Goal: Task Accomplishment & Management: Manage account settings

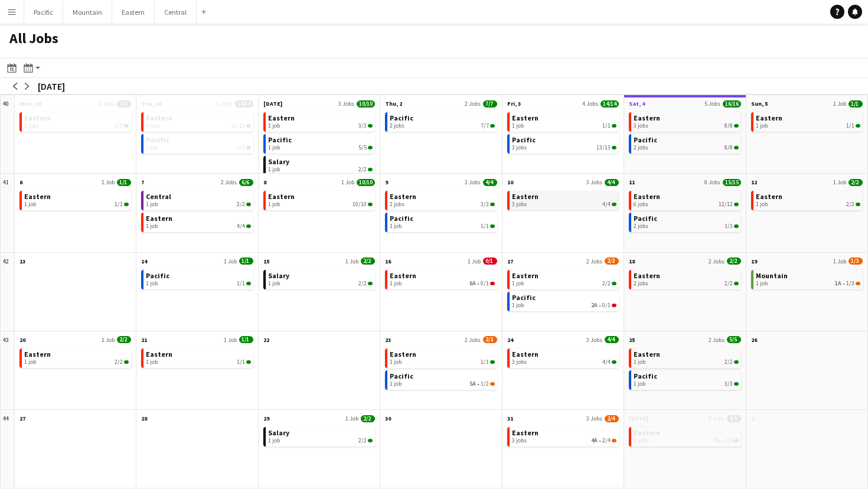
click at [554, 198] on link "Eastern 3 jobs 4/4" at bounding box center [564, 199] width 104 height 17
click at [548, 201] on div "3 jobs 4/4" at bounding box center [564, 204] width 104 height 7
click at [702, 125] on div "3 jobs 8/8" at bounding box center [685, 125] width 104 height 7
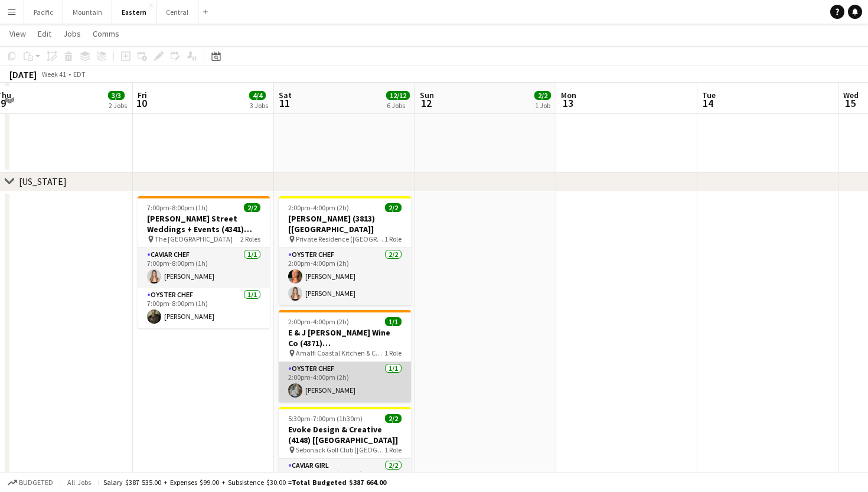
scroll to position [645, 0]
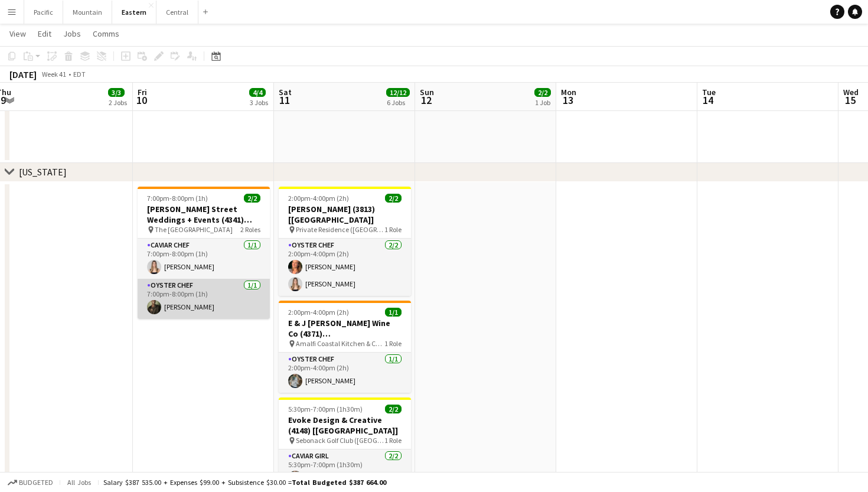
click at [233, 310] on app-card-role "Oyster Chef 1/1 7:00pm-8:00pm (1h) Jeremiah Bell" at bounding box center [204, 299] width 132 height 40
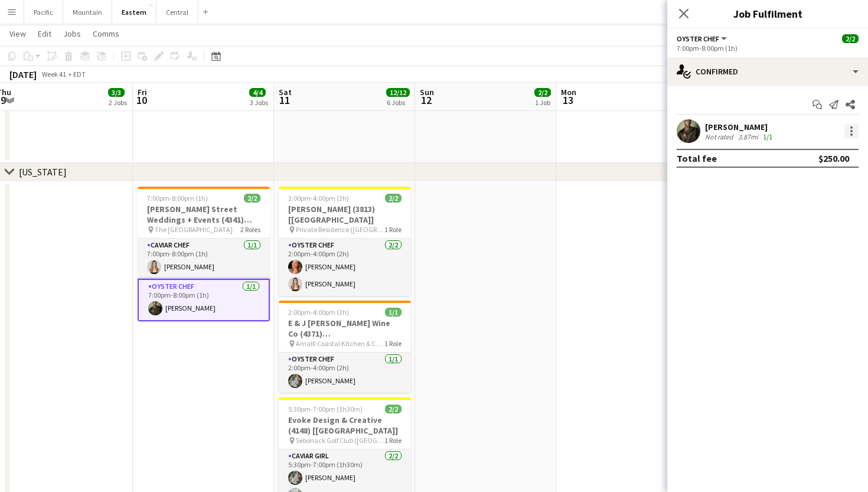
click at [846, 129] on div at bounding box center [851, 131] width 14 height 14
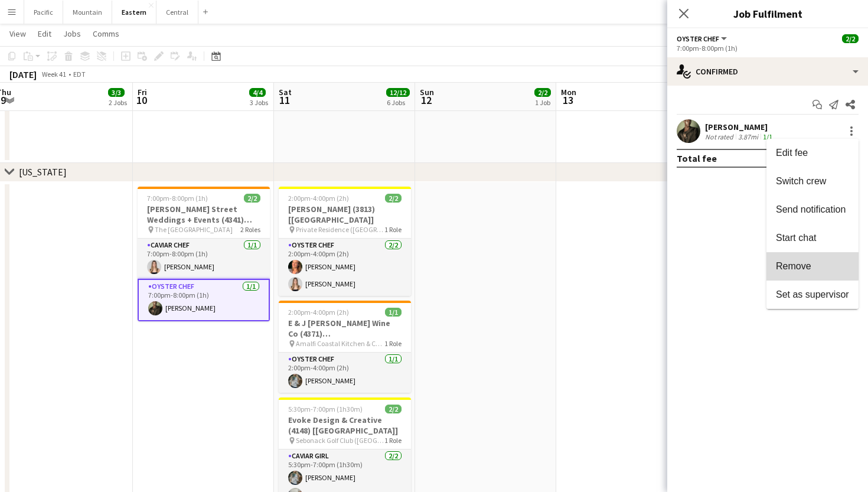
click at [797, 265] on span "Remove" at bounding box center [793, 266] width 35 height 10
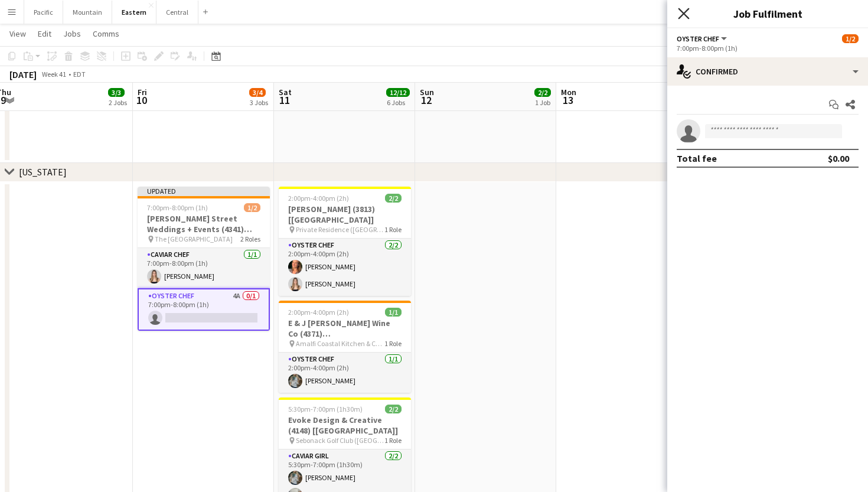
click at [682, 18] on icon "Close pop-in" at bounding box center [683, 13] width 11 height 11
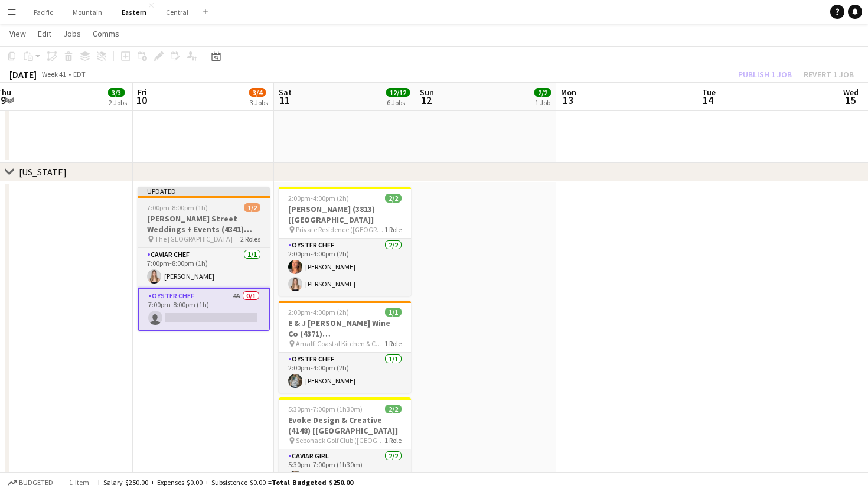
click at [243, 214] on h3 "[PERSON_NAME] Street Weddings + Events (4341) [[GEOGRAPHIC_DATA]]" at bounding box center [204, 223] width 132 height 21
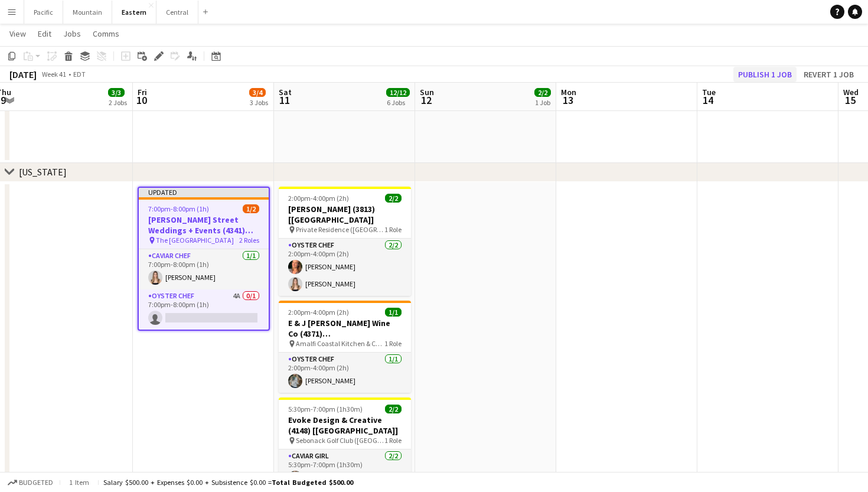
click at [759, 73] on button "Publish 1 job" at bounding box center [764, 74] width 63 height 15
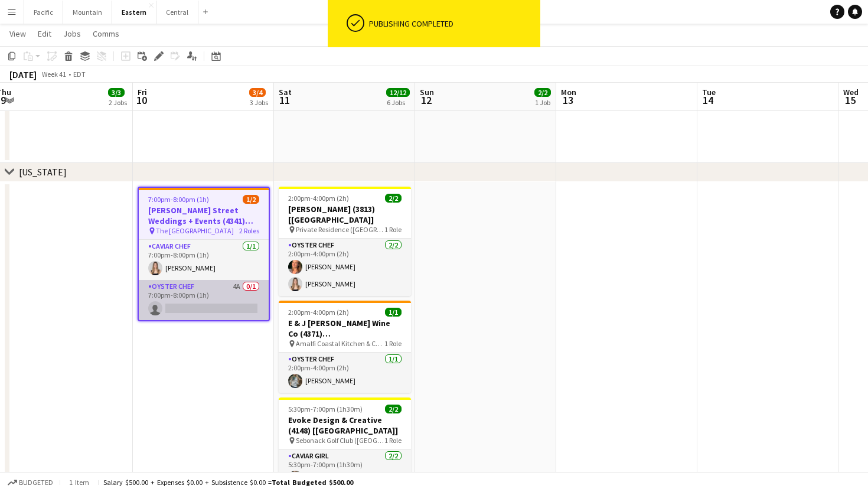
click at [229, 305] on app-card-role "Oyster Chef 4A 0/1 7:00pm-8:00pm (1h) single-neutral-actions" at bounding box center [204, 300] width 130 height 40
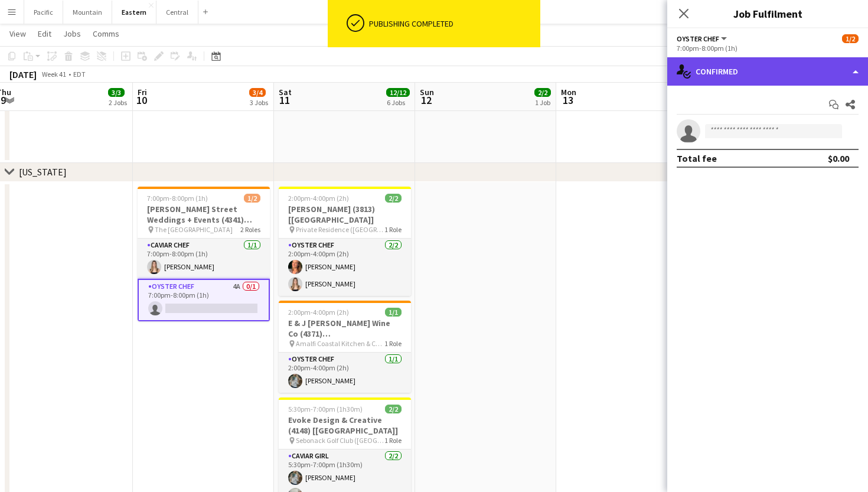
click at [784, 84] on div "single-neutral-actions-check-2 Confirmed" at bounding box center [767, 71] width 201 height 28
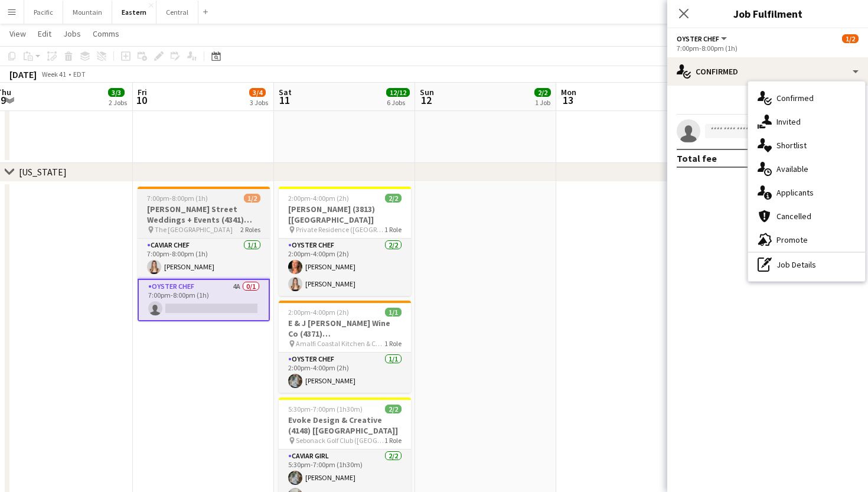
click at [192, 212] on h3 "Morton Street Weddings + Events (4341) [NYC]" at bounding box center [204, 214] width 132 height 21
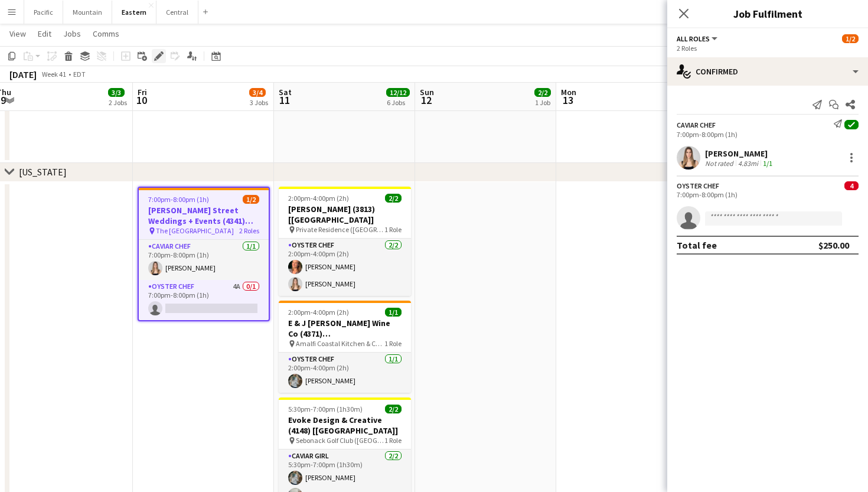
click at [153, 51] on div "Edit" at bounding box center [159, 56] width 14 height 14
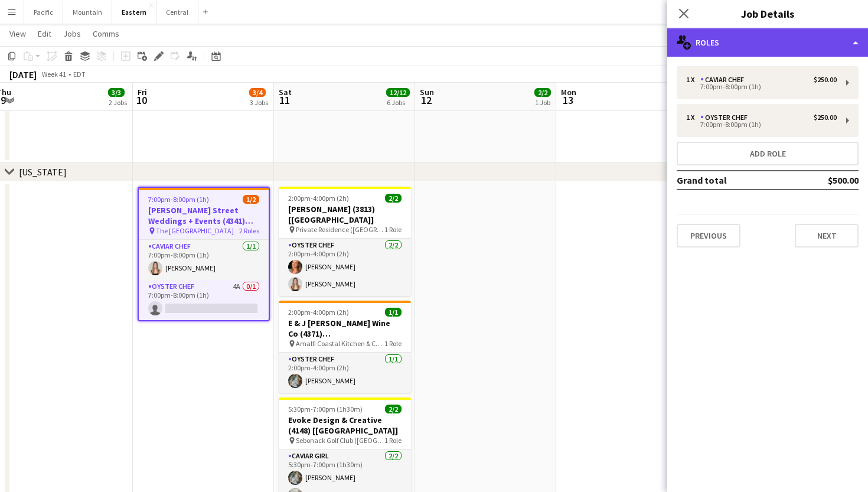
click at [755, 50] on div "multiple-users-add Roles" at bounding box center [767, 42] width 201 height 28
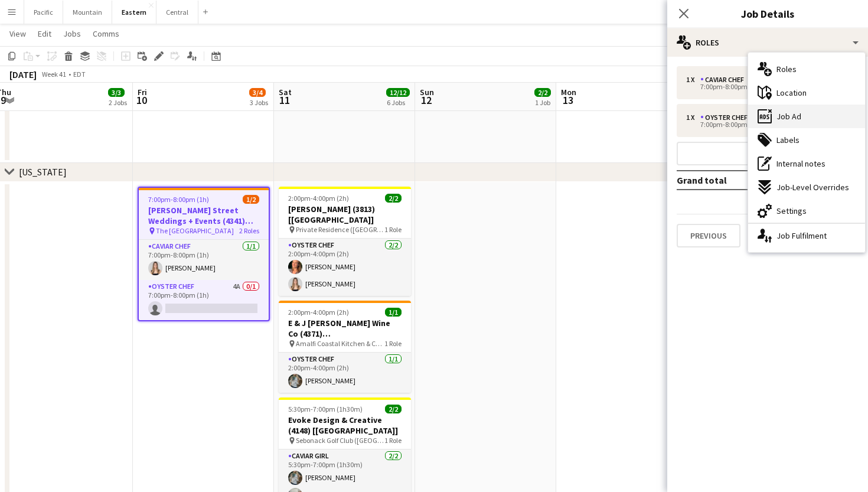
click at [796, 118] on span "Job Ad" at bounding box center [788, 116] width 25 height 11
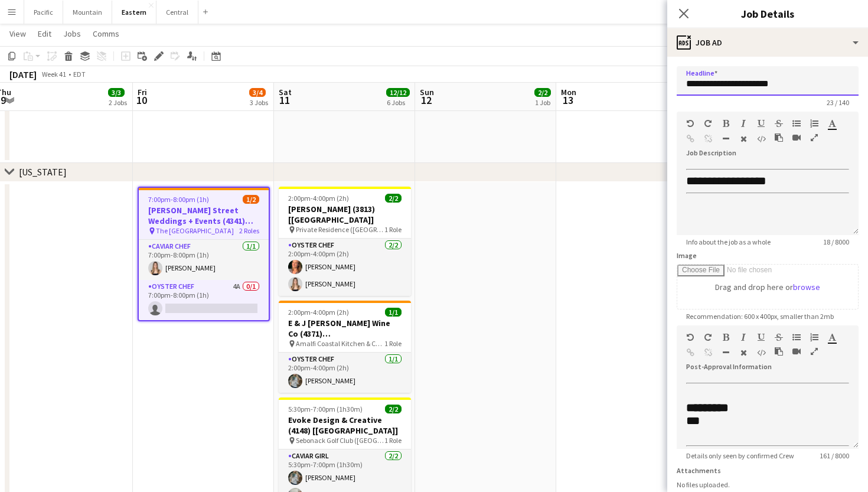
click at [755, 75] on input "**********" at bounding box center [767, 81] width 182 height 30
click at [682, 12] on icon at bounding box center [683, 13] width 11 height 11
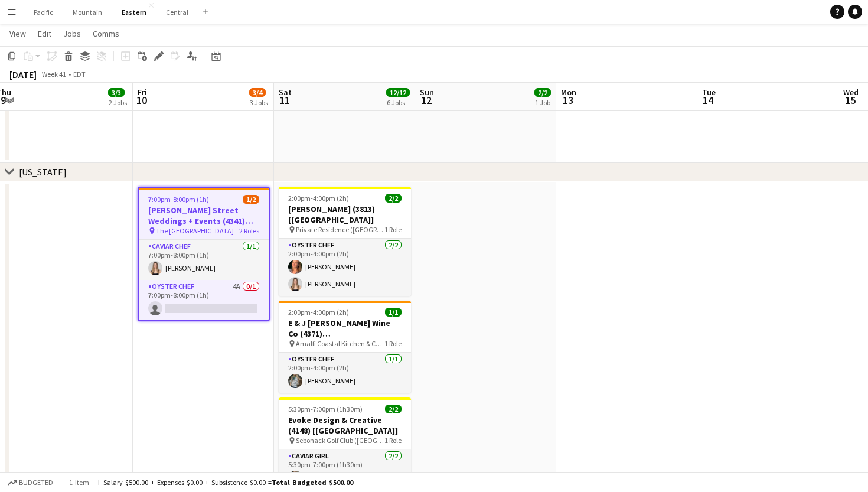
click at [204, 208] on h3 "Morton Street Weddings + Events (4341) [NYC]" at bounding box center [204, 215] width 130 height 21
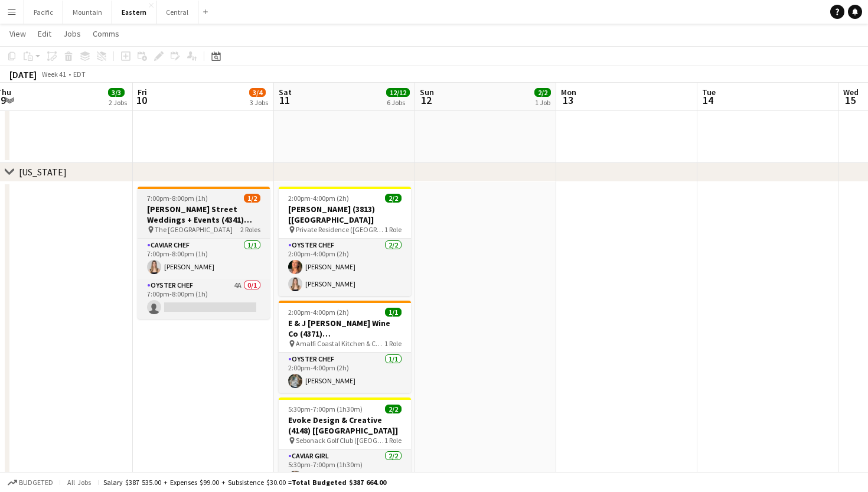
click at [192, 204] on h3 "Morton Street Weddings + Events (4341) [NYC]" at bounding box center [204, 214] width 132 height 21
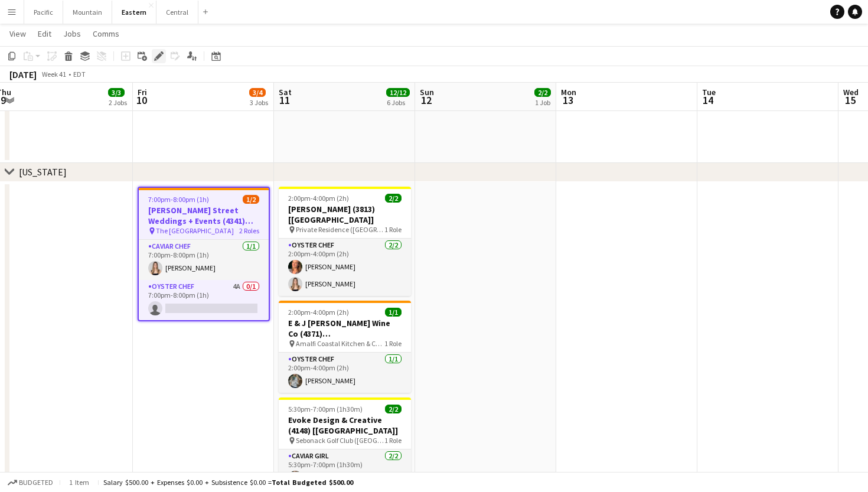
click at [161, 55] on icon at bounding box center [158, 56] width 6 height 6
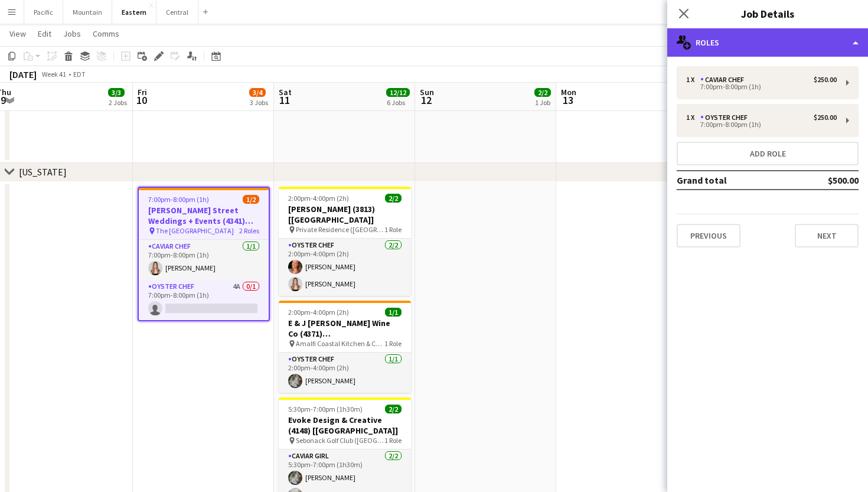
click at [839, 55] on div "multiple-users-add Roles" at bounding box center [767, 42] width 201 height 28
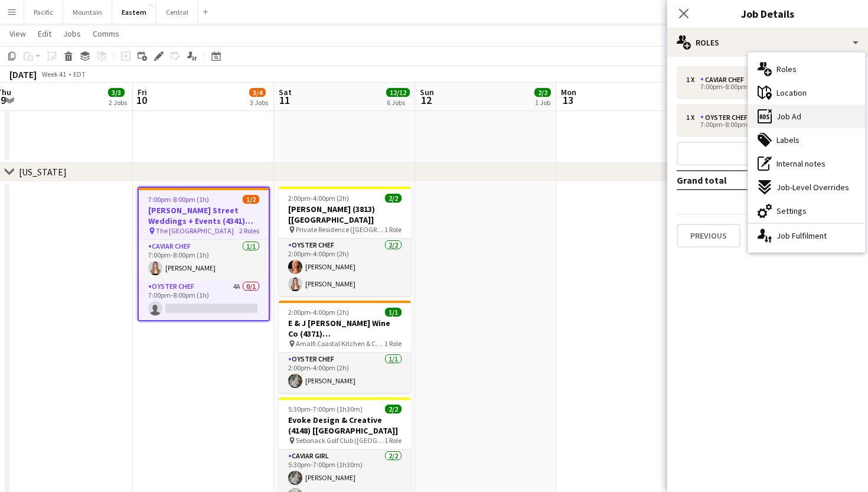
click at [809, 124] on div "ads-window Job Ad" at bounding box center [806, 116] width 117 height 24
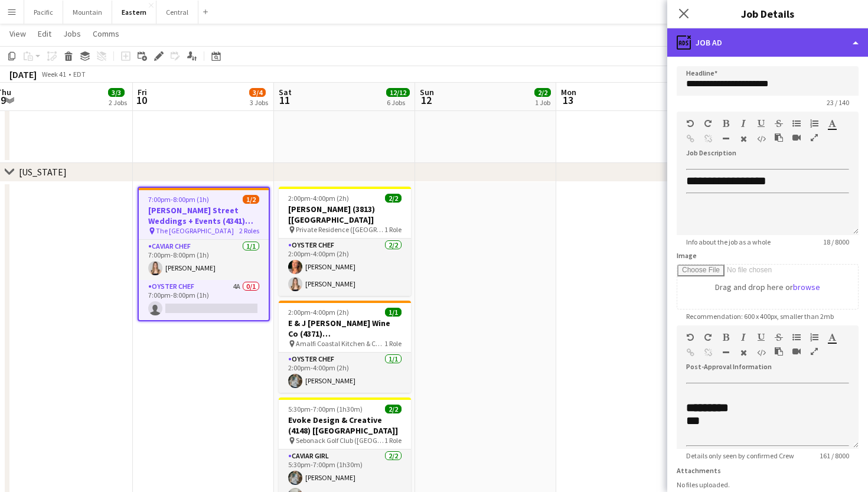
click at [759, 29] on div "ads-window Job Ad" at bounding box center [767, 42] width 201 height 28
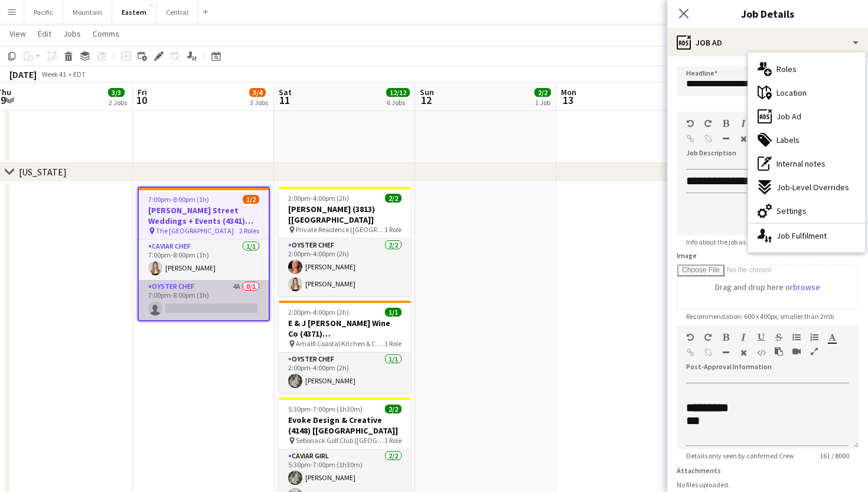
click at [245, 290] on app-card-role "Oyster Chef 4A 0/1 7:00pm-8:00pm (1h) single-neutral-actions" at bounding box center [204, 300] width 130 height 40
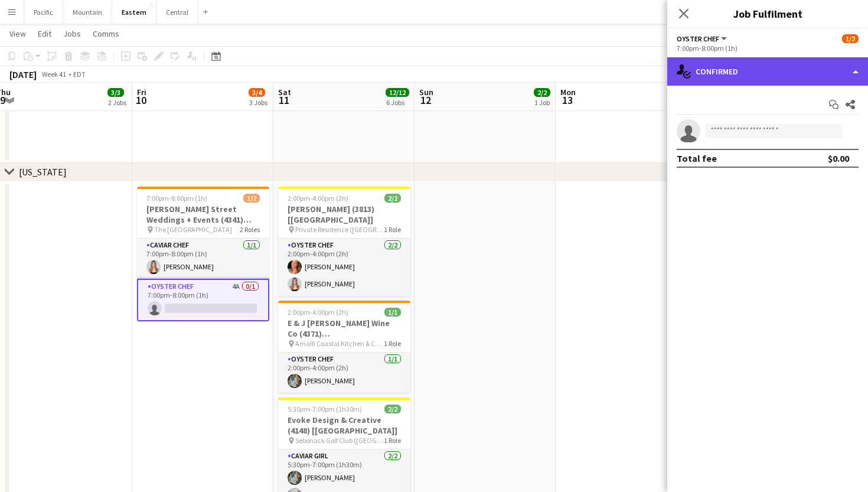
click at [779, 82] on div "single-neutral-actions-check-2 Confirmed" at bounding box center [767, 71] width 201 height 28
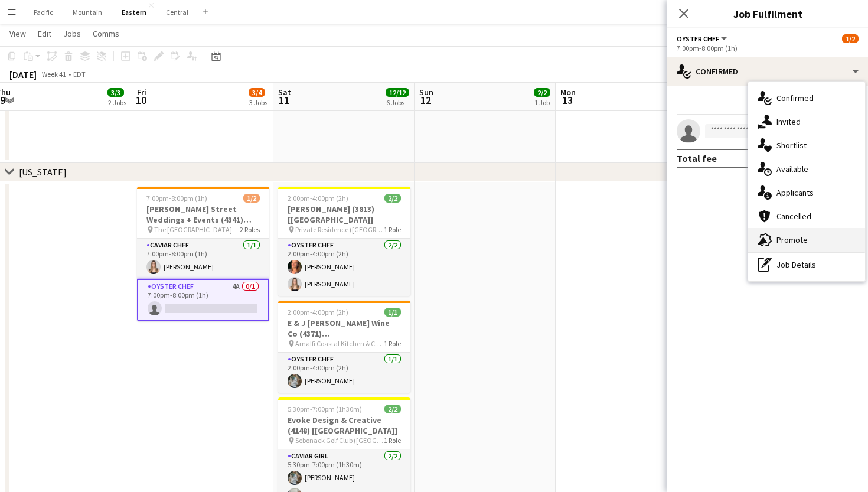
click at [802, 236] on span "Promote" at bounding box center [791, 239] width 31 height 11
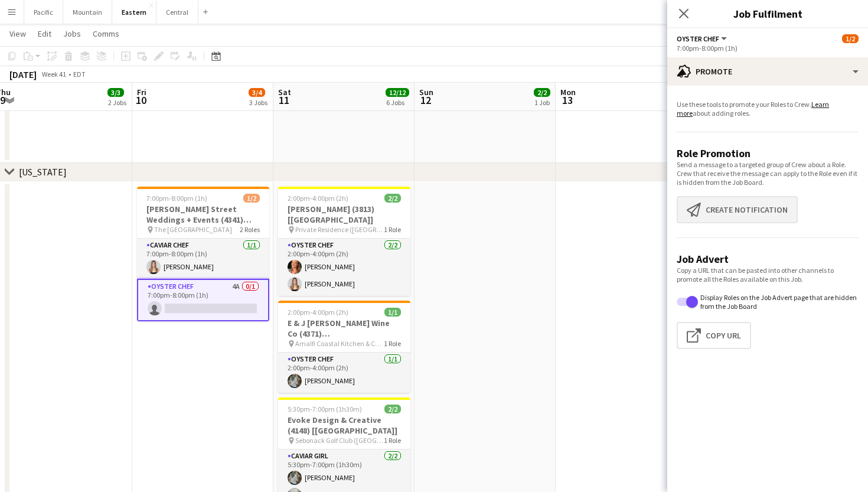
click at [740, 206] on button "Create notification Create notification" at bounding box center [736, 209] width 121 height 27
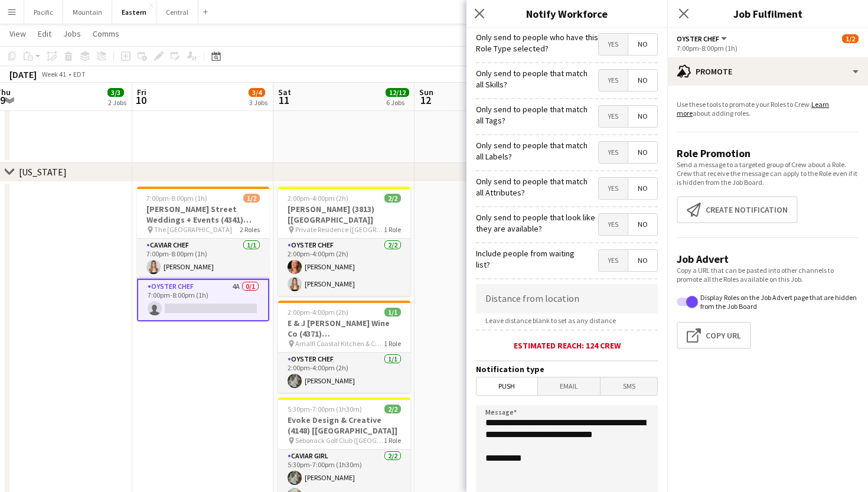
click at [613, 116] on span "Yes" at bounding box center [613, 116] width 29 height 21
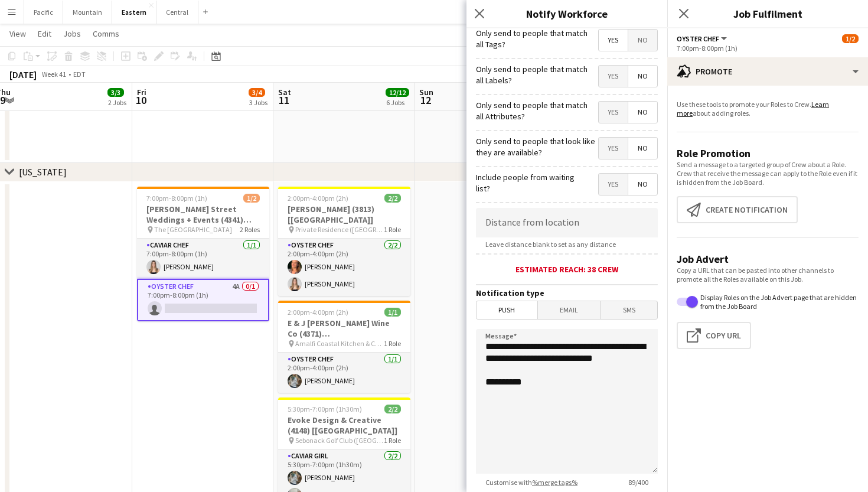
scroll to position [158, 0]
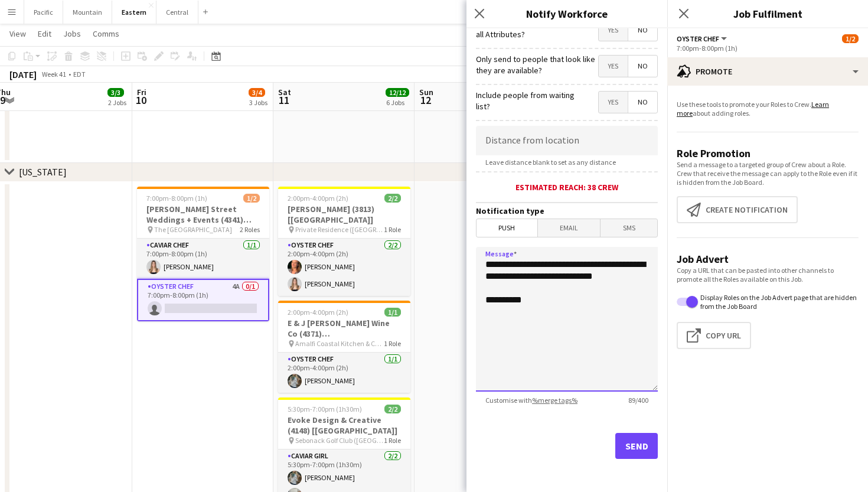
drag, startPoint x: 545, startPoint y: 285, endPoint x: 431, endPoint y: 253, distance: 118.3
click at [431, 253] on body "Menu Boards Boards Boards All jobs Status Workforce Workforce My Workforce Recr…" at bounding box center [434, 195] width 868 height 1681
paste textarea "**********"
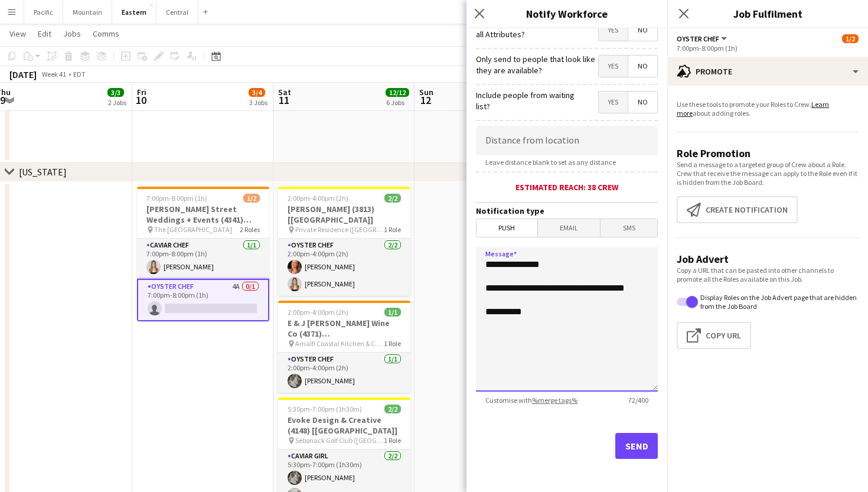
type textarea "**********"
click at [627, 439] on button "Send" at bounding box center [636, 446] width 42 height 26
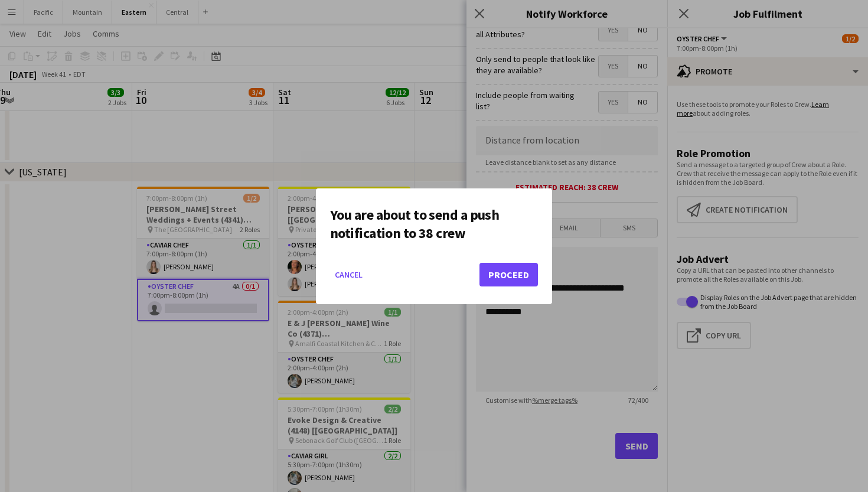
click at [489, 269] on button "Proceed" at bounding box center [508, 275] width 58 height 24
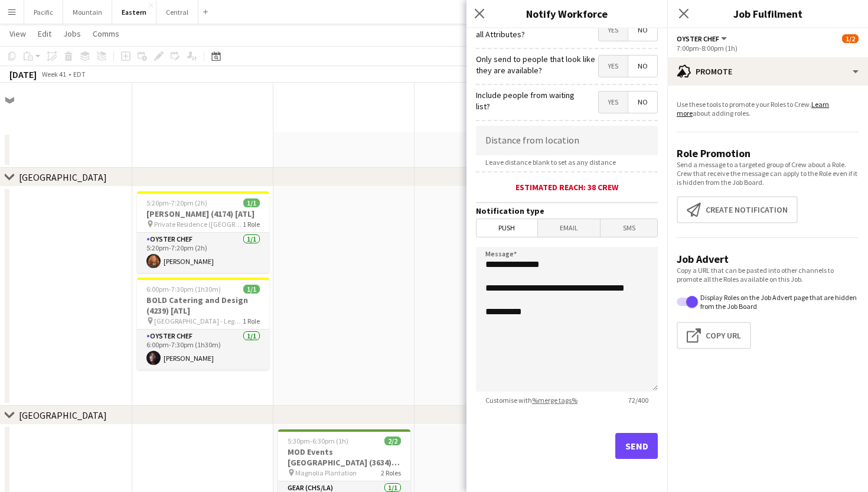
scroll to position [645, 0]
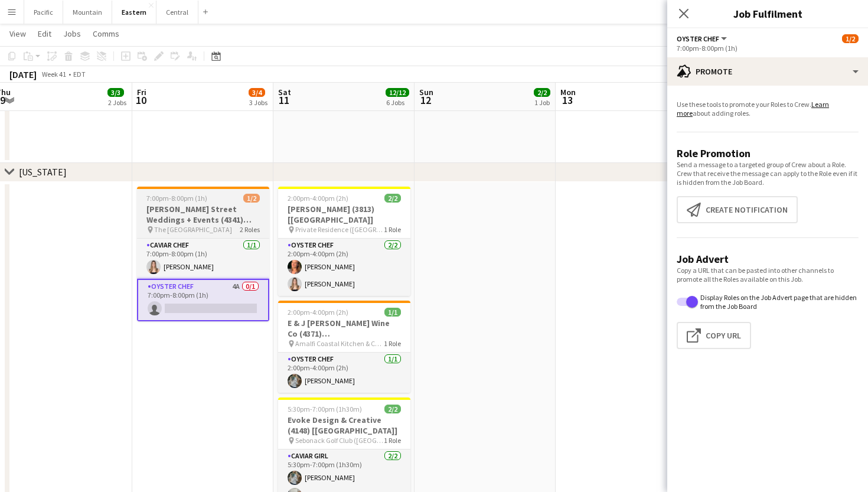
click at [218, 220] on h3 "[PERSON_NAME] Street Weddings + Events (4341) [[GEOGRAPHIC_DATA]]" at bounding box center [203, 214] width 132 height 21
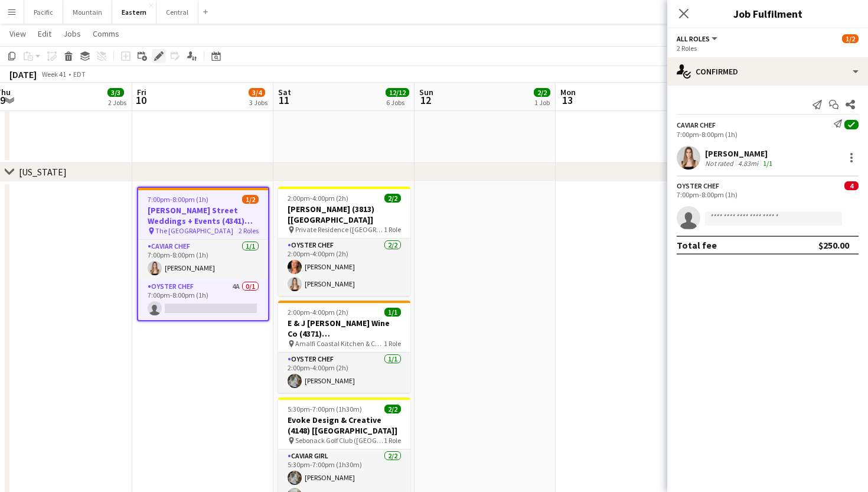
click at [157, 58] on icon at bounding box center [158, 56] width 6 height 6
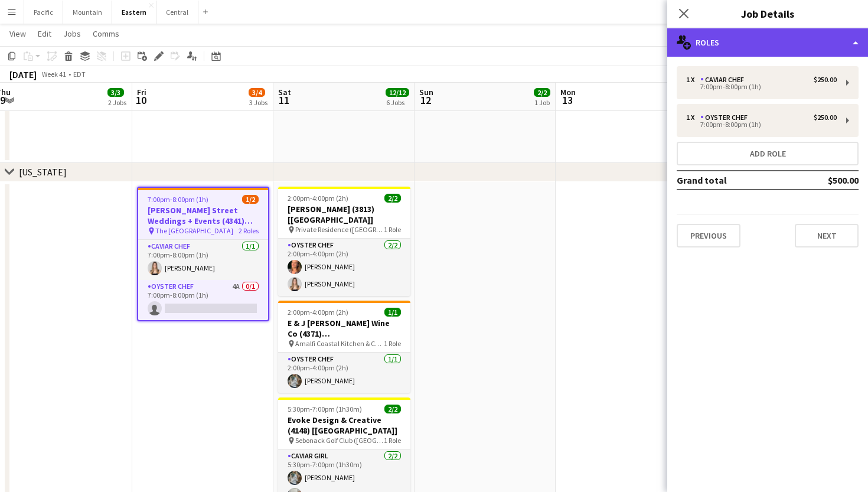
click at [784, 53] on div "multiple-users-add Roles" at bounding box center [767, 42] width 201 height 28
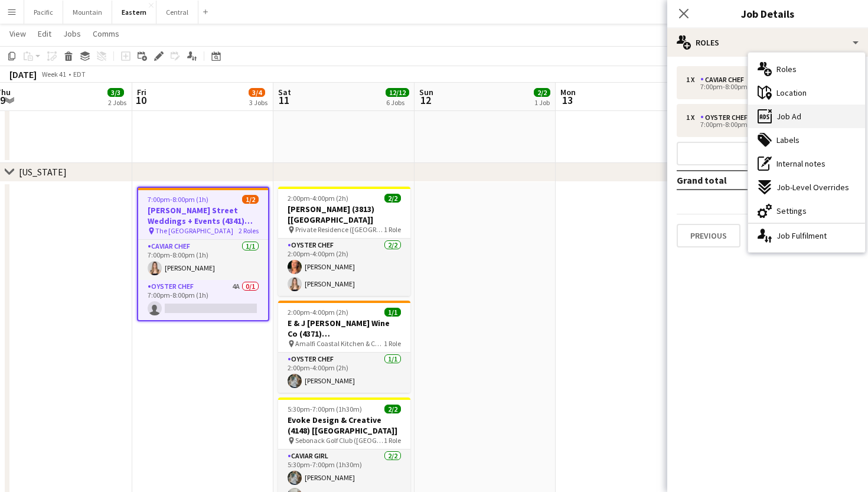
click at [797, 114] on span "Job Ad" at bounding box center [788, 116] width 25 height 11
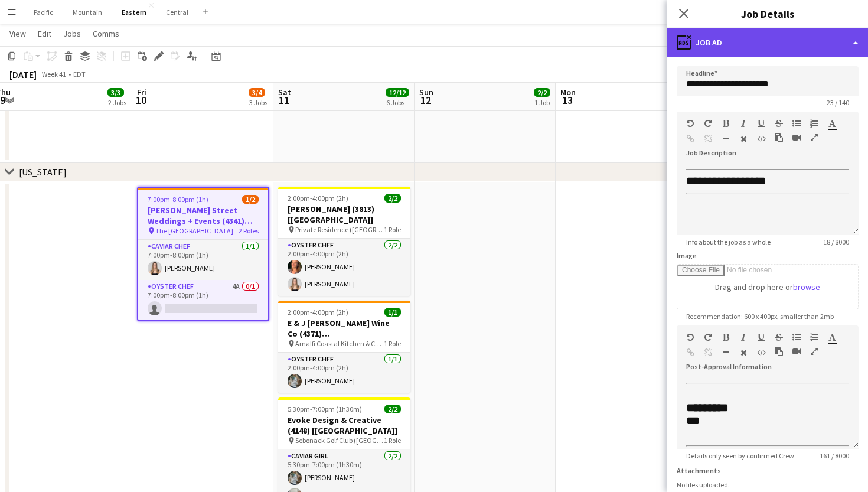
click at [761, 28] on div "ads-window Job Ad" at bounding box center [767, 42] width 201 height 28
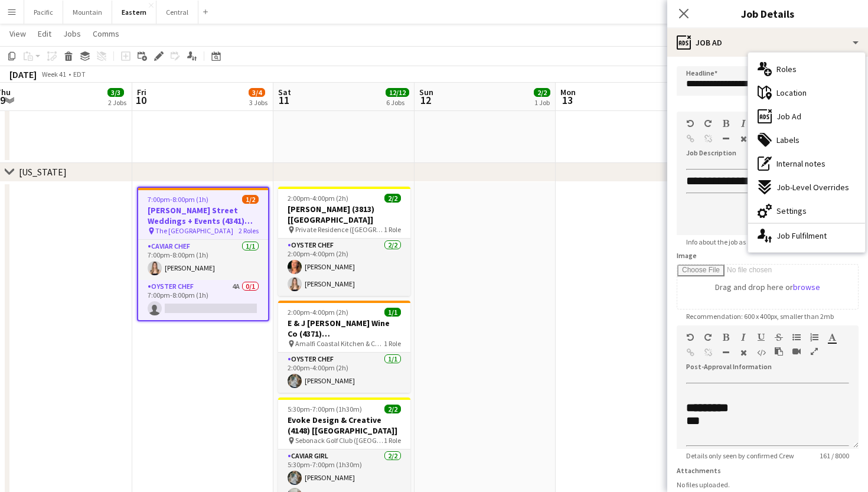
click at [194, 219] on h3 "[PERSON_NAME] Street Weddings + Events (4341) [[GEOGRAPHIC_DATA]]" at bounding box center [203, 215] width 130 height 21
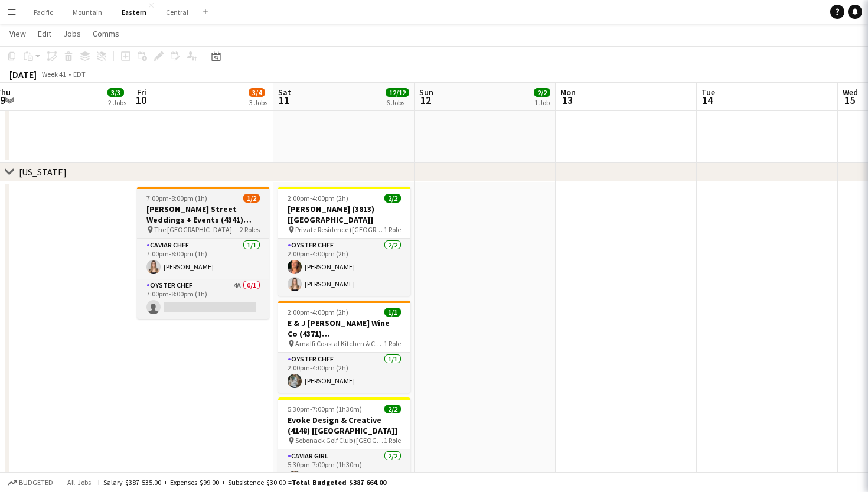
click at [194, 219] on h3 "[PERSON_NAME] Street Weddings + Events (4341) [[GEOGRAPHIC_DATA]]" at bounding box center [203, 214] width 132 height 21
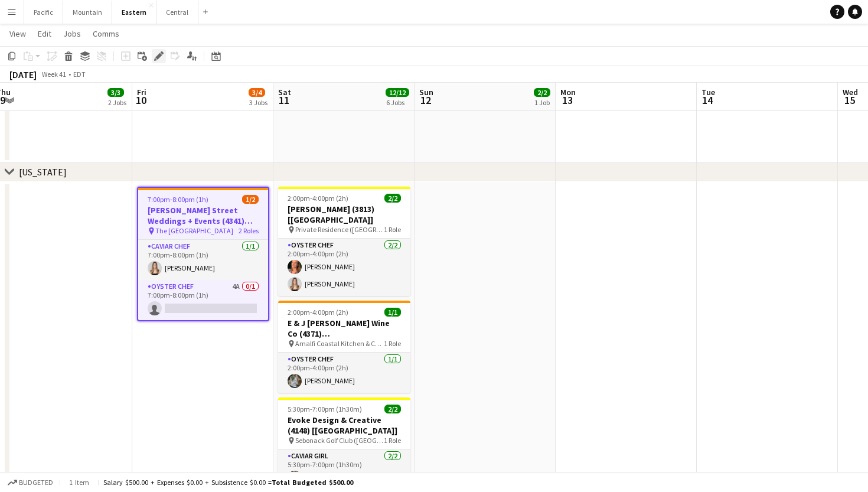
click at [161, 58] on icon "Edit" at bounding box center [158, 55] width 9 height 9
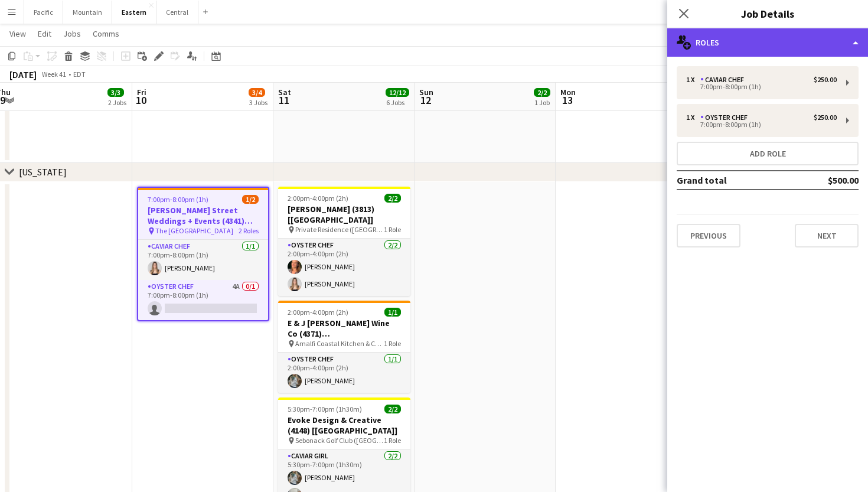
click at [775, 50] on div "multiple-users-add Roles" at bounding box center [767, 42] width 201 height 28
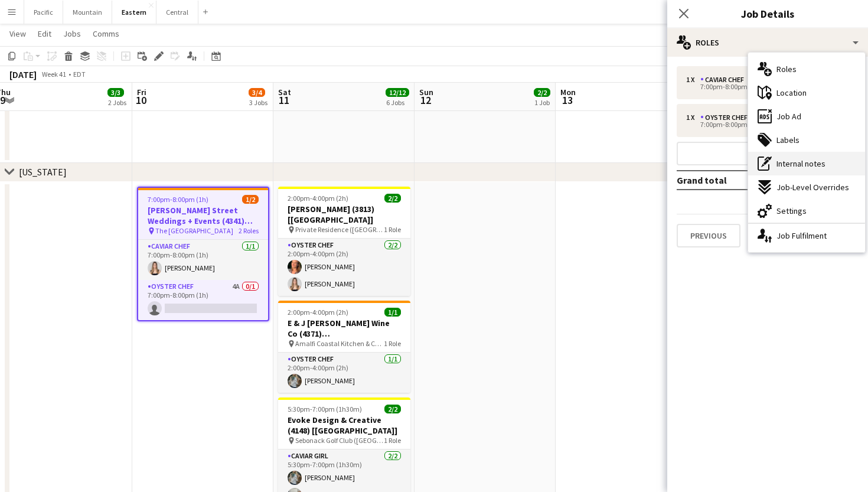
click at [815, 159] on span "Internal notes" at bounding box center [800, 163] width 49 height 11
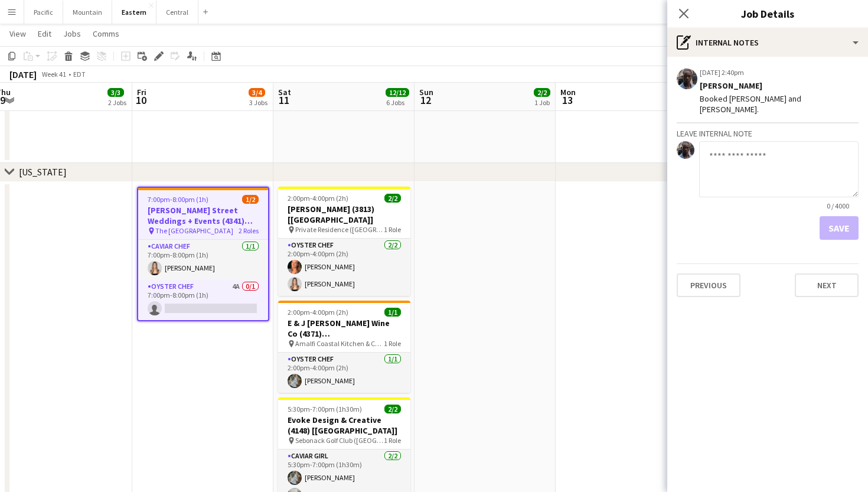
click at [747, 145] on textarea at bounding box center [778, 169] width 159 height 56
type textarea "**********"
click at [850, 69] on app-icon "Delete internal note" at bounding box center [850, 72] width 9 height 12
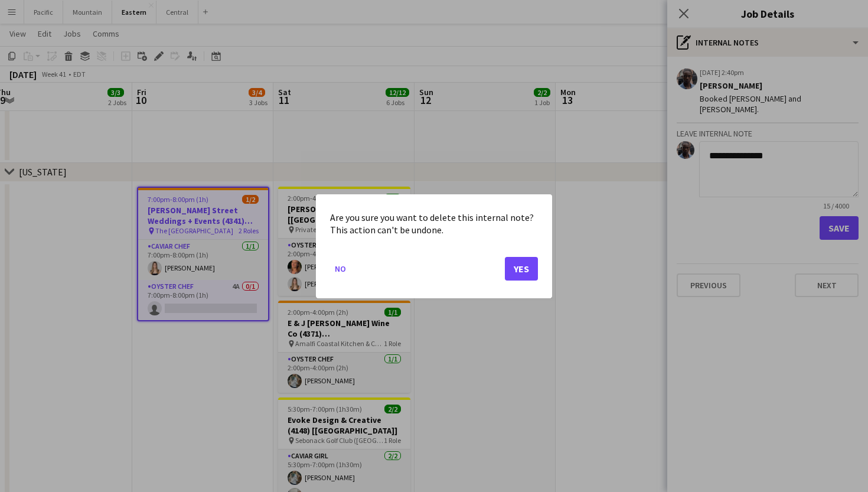
click at [525, 266] on button "Yes" at bounding box center [521, 268] width 33 height 24
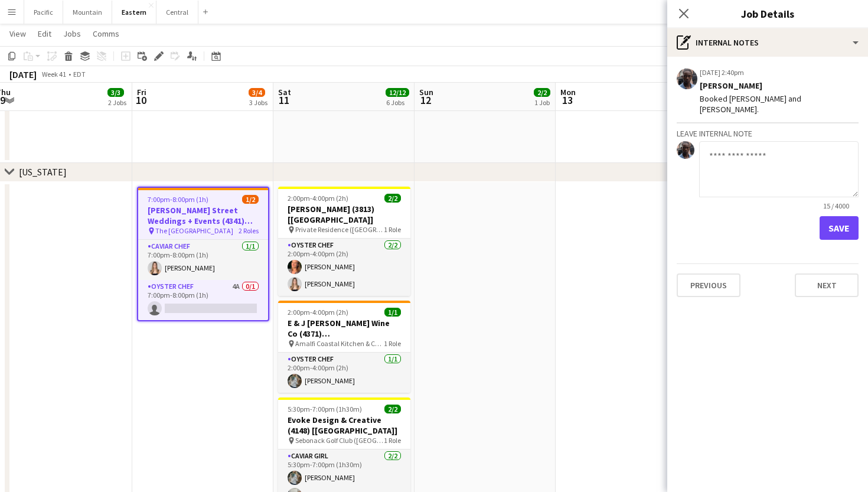
scroll to position [645, 0]
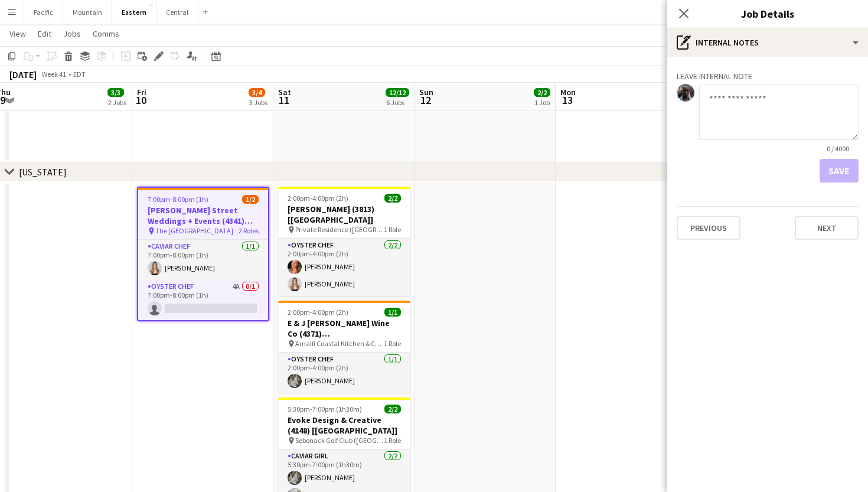
click at [751, 124] on textarea at bounding box center [778, 112] width 159 height 56
type textarea "**********"
click at [839, 160] on button "Save" at bounding box center [838, 171] width 39 height 24
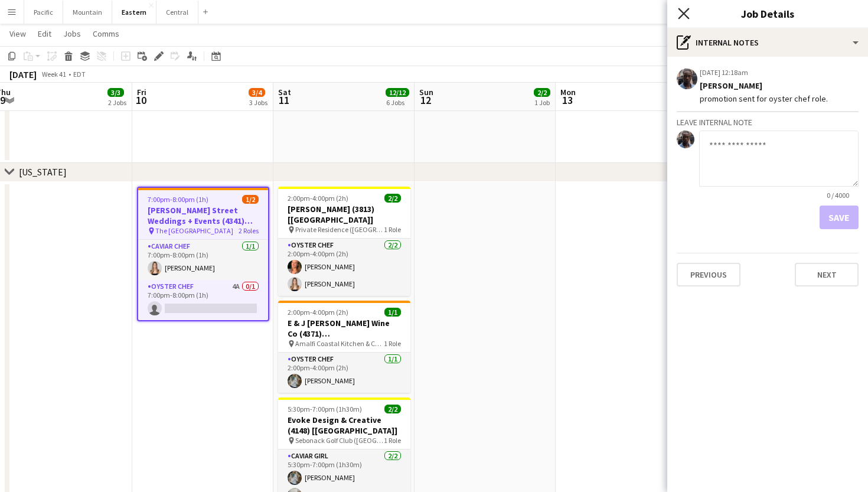
click at [685, 12] on icon at bounding box center [683, 13] width 11 height 11
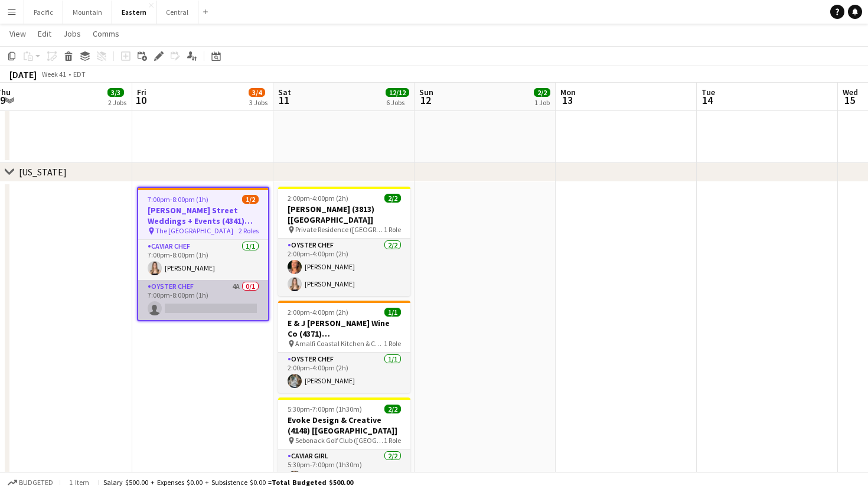
click at [233, 293] on app-card-role "Oyster Chef 4A 0/1 7:00pm-8:00pm (1h) single-neutral-actions" at bounding box center [203, 300] width 130 height 40
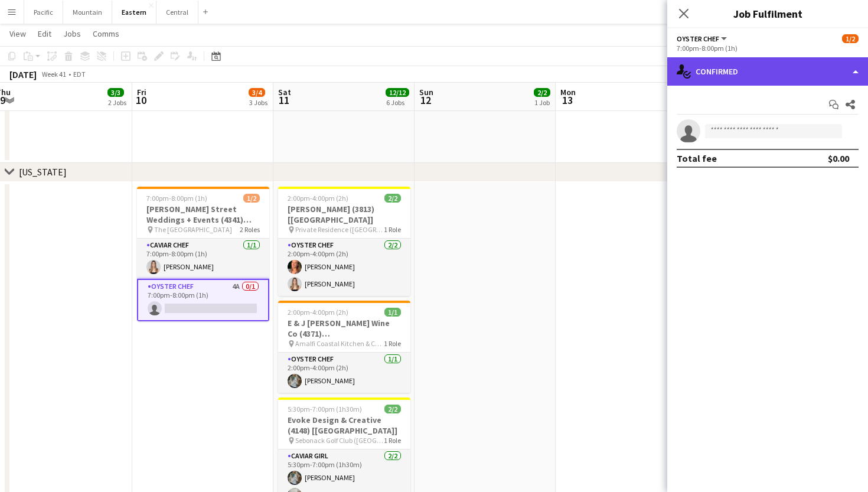
click at [815, 79] on div "single-neutral-actions-check-2 Confirmed" at bounding box center [767, 71] width 201 height 28
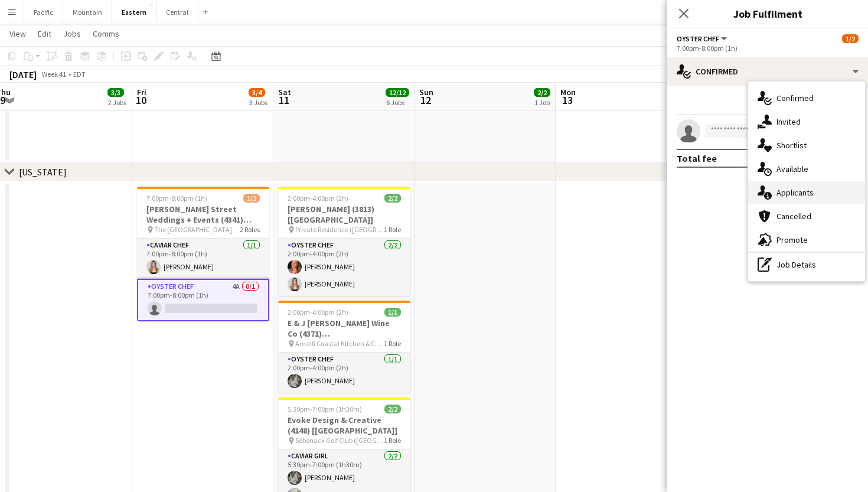
click at [800, 195] on span "Applicants" at bounding box center [794, 192] width 37 height 11
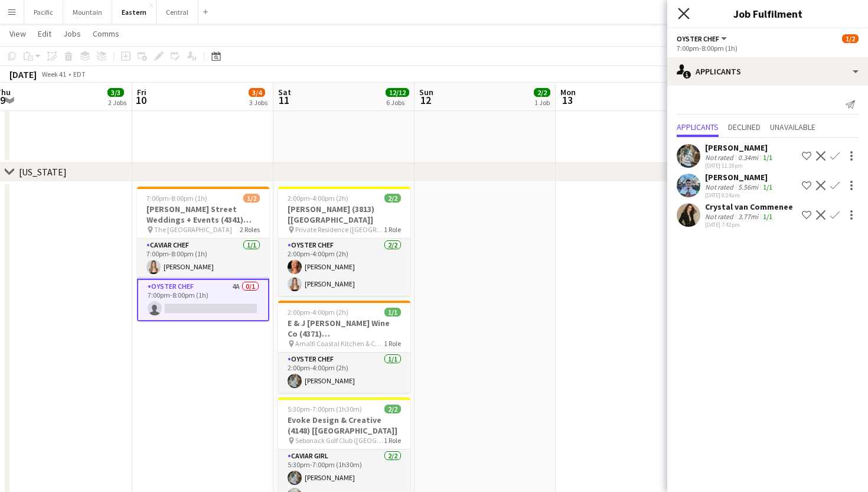
click at [682, 16] on icon "Close pop-in" at bounding box center [683, 13] width 11 height 11
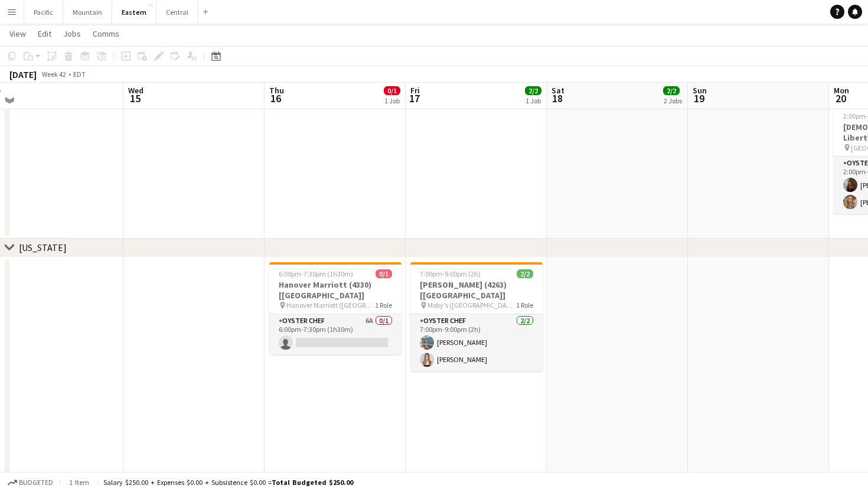
scroll to position [567, 0]
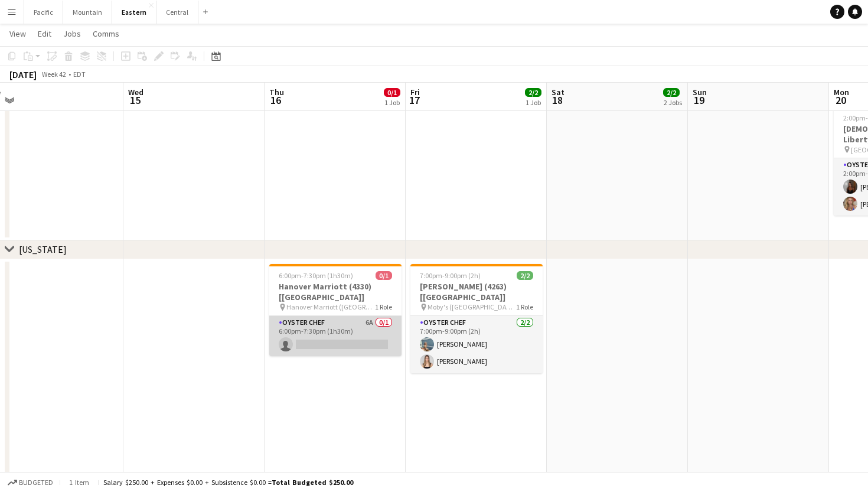
click at [334, 344] on app-card-role "Oyster Chef 6A 0/1 6:00pm-7:30pm (1h30m) single-neutral-actions" at bounding box center [335, 336] width 132 height 40
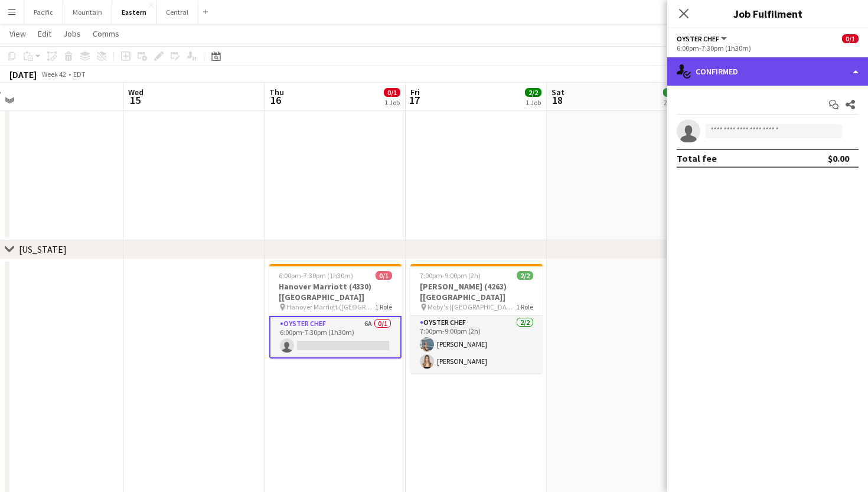
click at [842, 77] on div "single-neutral-actions-check-2 Confirmed" at bounding box center [767, 71] width 201 height 28
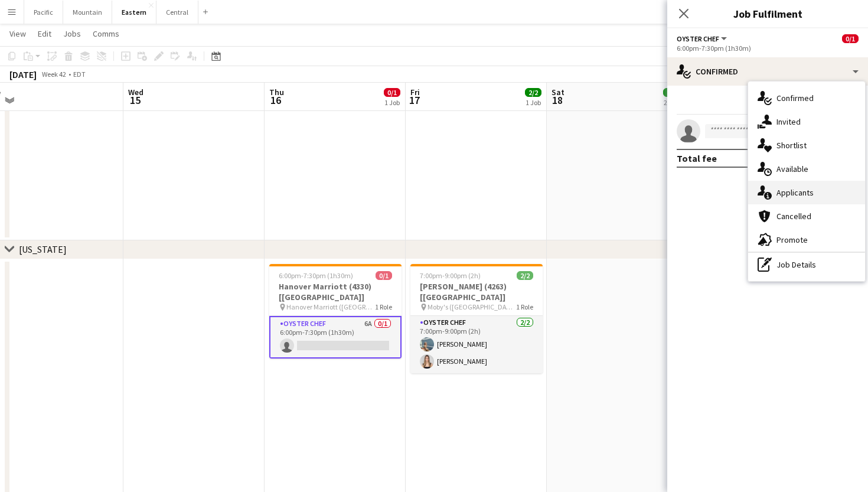
click at [809, 194] on span "Applicants" at bounding box center [794, 192] width 37 height 11
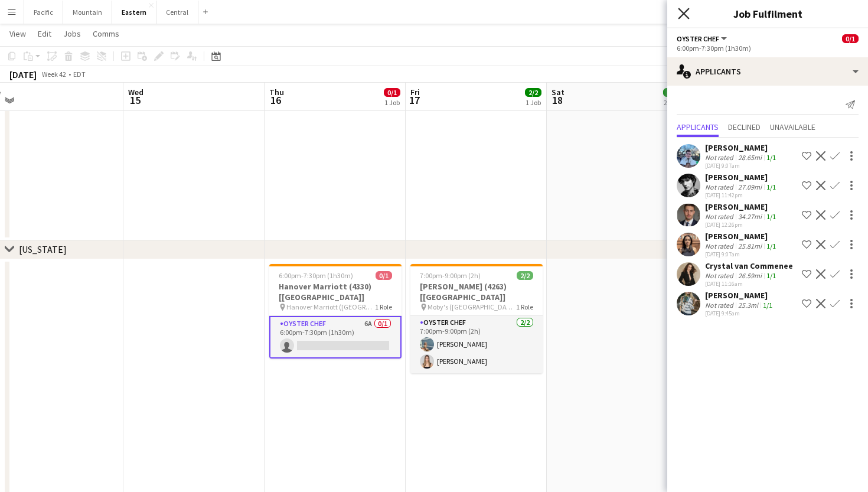
click at [687, 14] on icon "Close pop-in" at bounding box center [683, 13] width 11 height 11
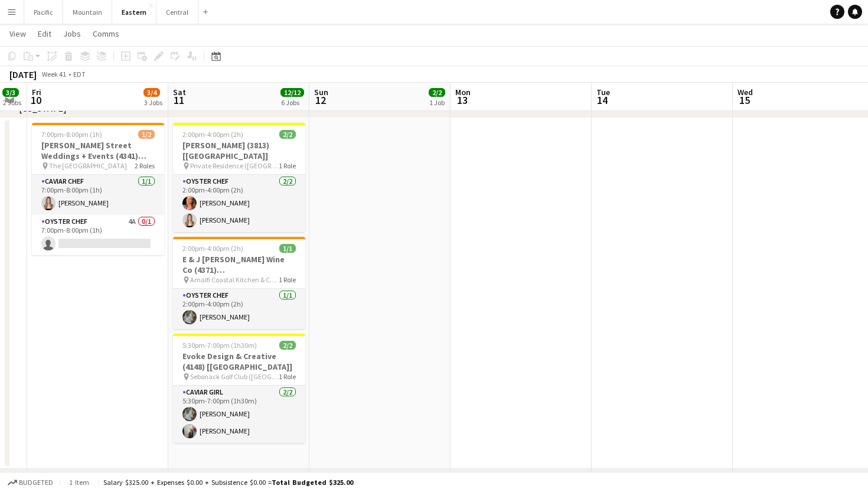
scroll to position [0, 342]
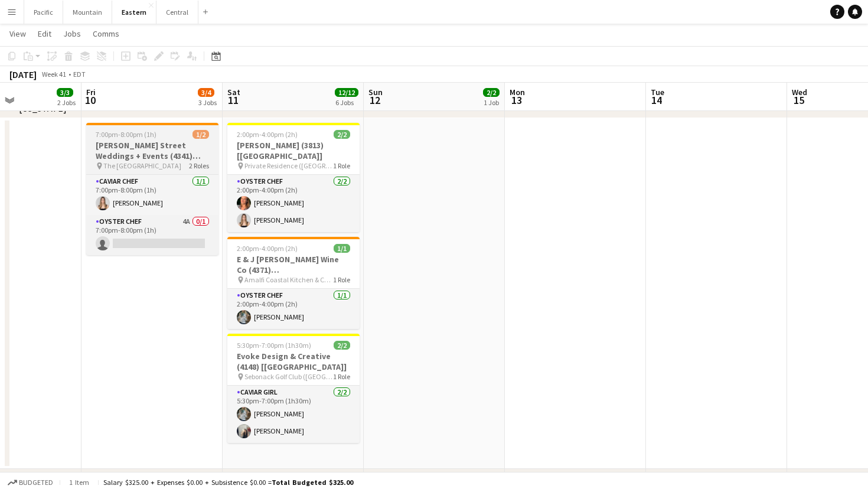
click at [135, 155] on h3 "[PERSON_NAME] Street Weddings + Events (4341) [[GEOGRAPHIC_DATA]]" at bounding box center [152, 150] width 132 height 21
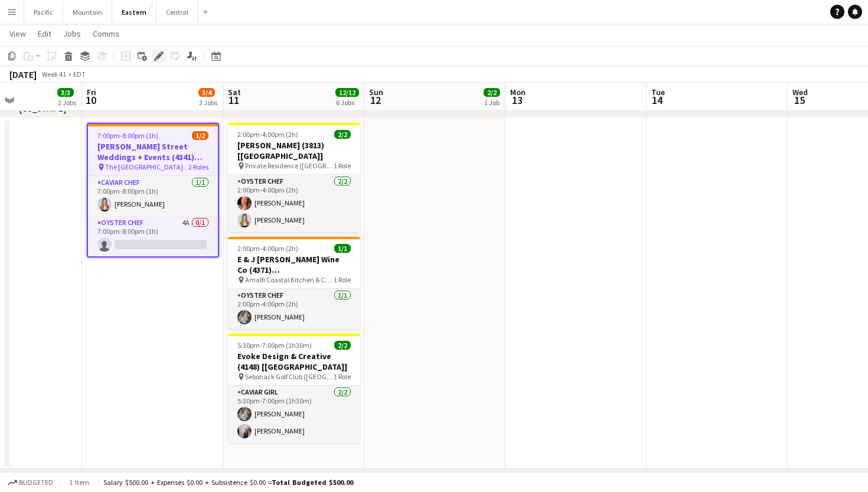
click at [162, 59] on icon "Edit" at bounding box center [158, 55] width 9 height 9
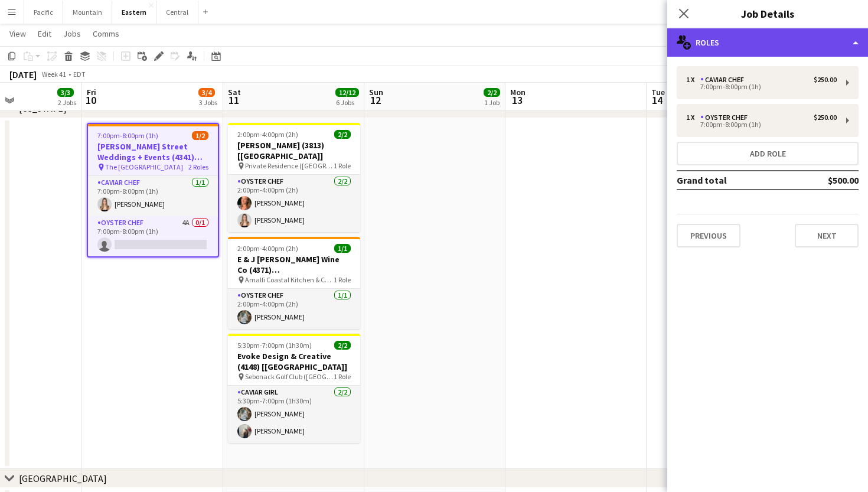
click at [773, 53] on div "multiple-users-add Roles" at bounding box center [767, 42] width 201 height 28
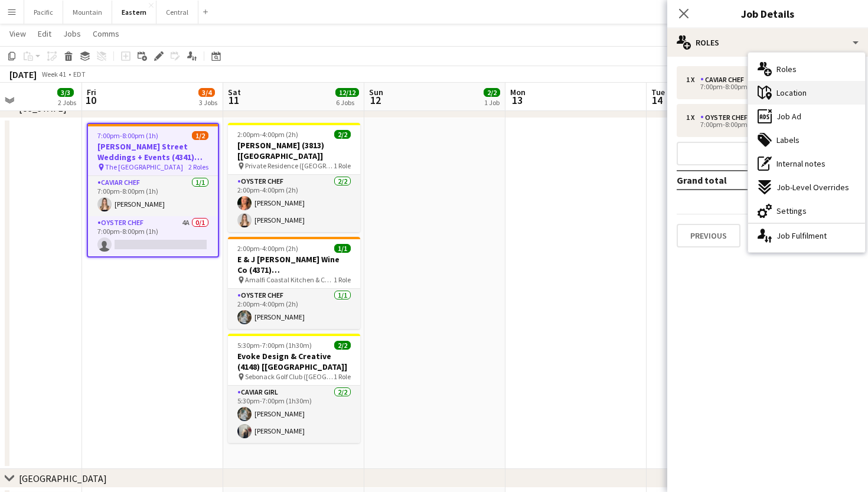
click at [793, 95] on span "Location" at bounding box center [791, 92] width 30 height 11
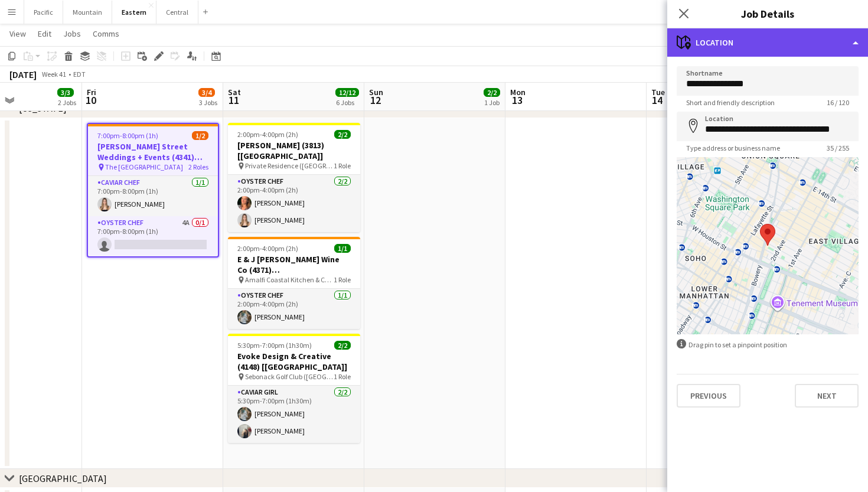
click at [753, 35] on div "maps-pin-1 Location" at bounding box center [767, 42] width 201 height 28
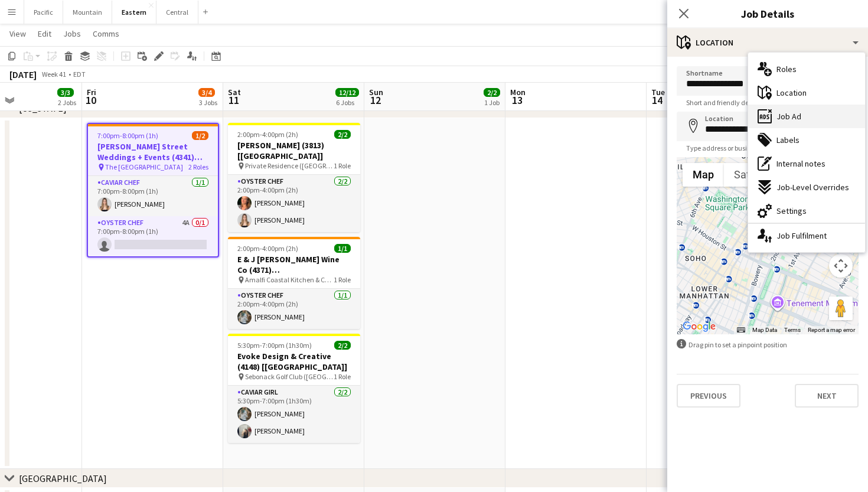
click at [773, 114] on div "ads-window Job Ad" at bounding box center [806, 116] width 117 height 24
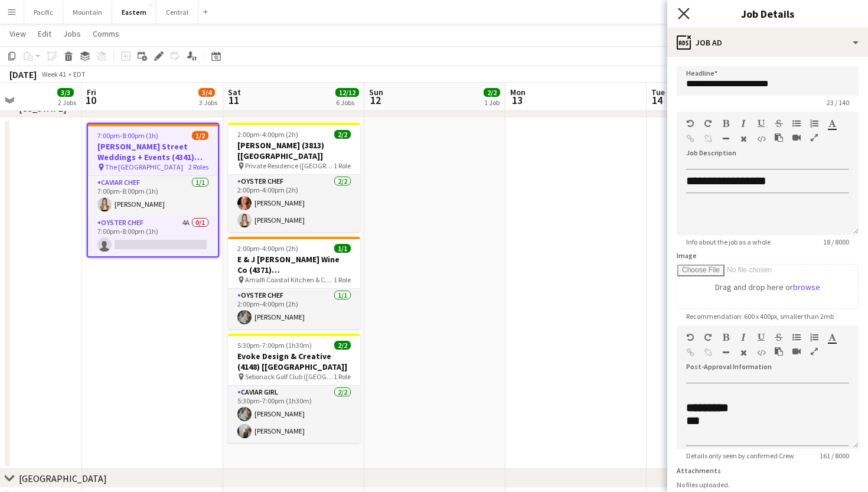
click at [680, 11] on icon at bounding box center [683, 13] width 11 height 11
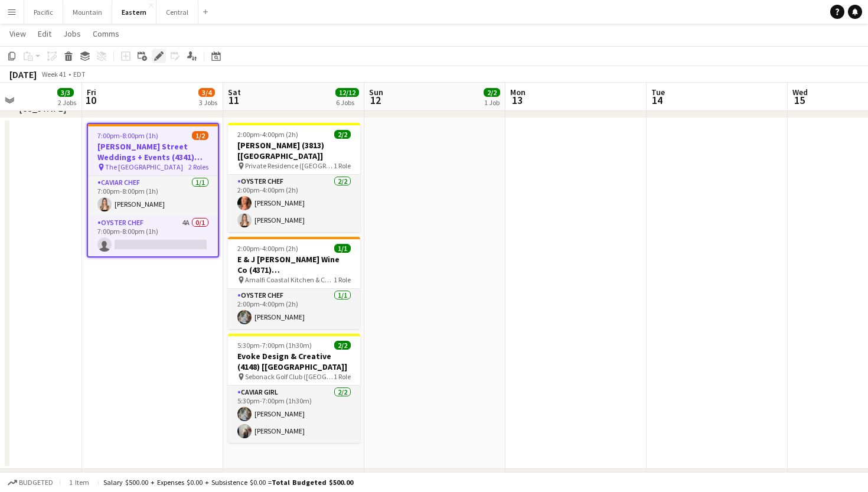
click at [159, 58] on icon "Edit" at bounding box center [158, 55] width 9 height 9
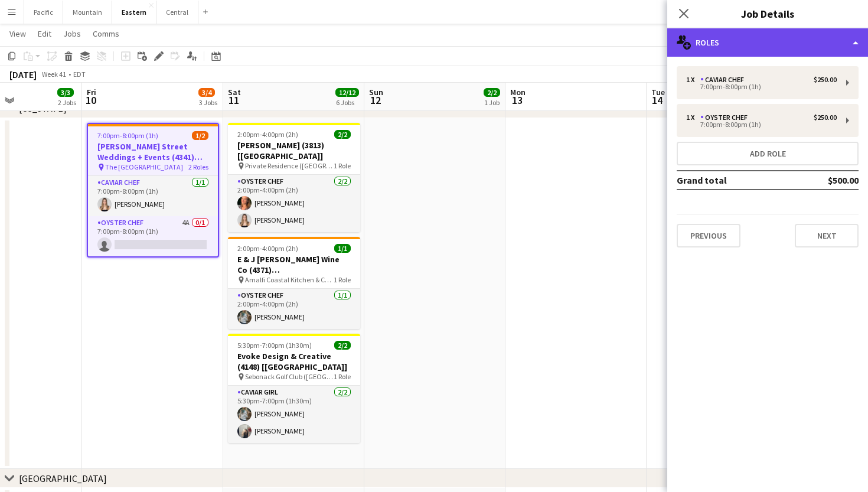
click at [761, 45] on div "multiple-users-add Roles" at bounding box center [767, 42] width 201 height 28
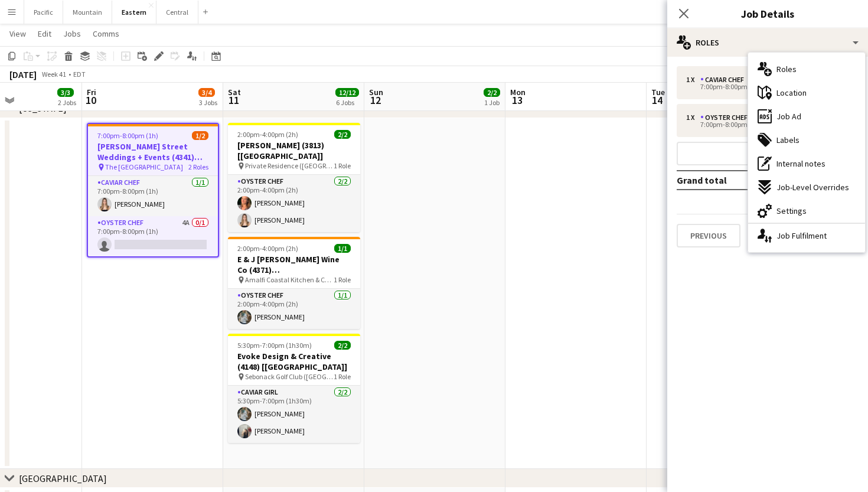
click at [7, 20] on button "Menu" at bounding box center [12, 12] width 24 height 24
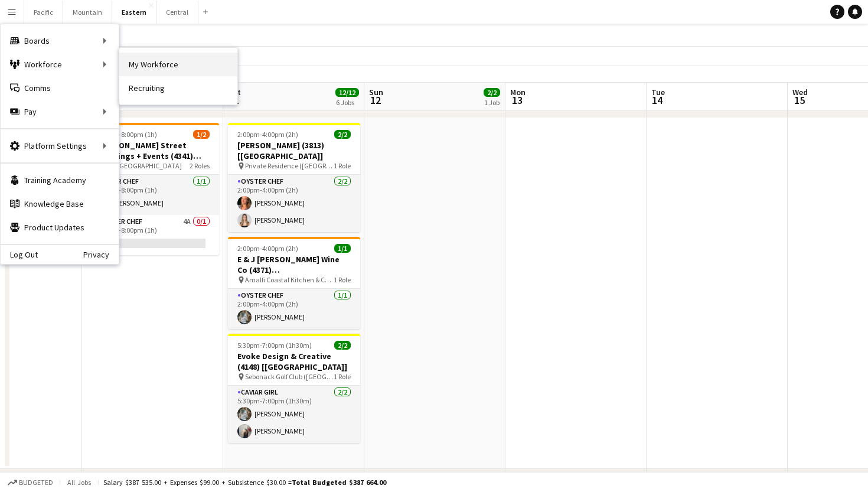
click at [162, 60] on link "My Workforce" at bounding box center [178, 65] width 118 height 24
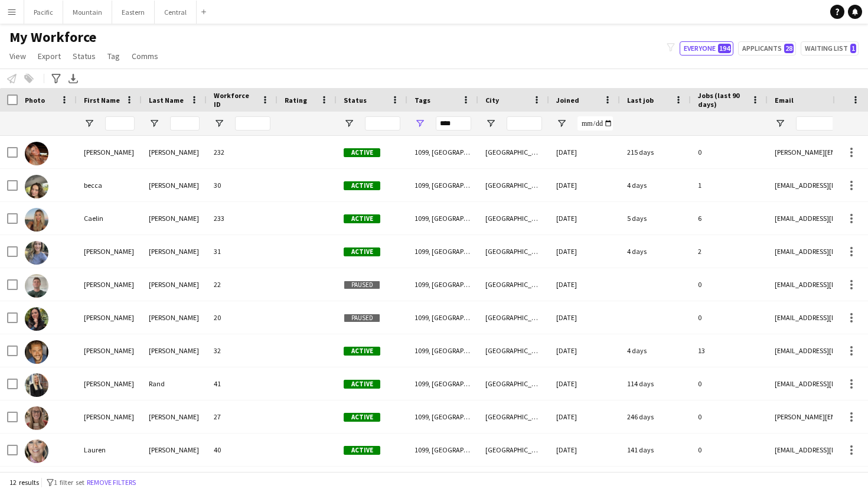
click at [374, 130] on div at bounding box center [382, 124] width 35 height 24
click at [385, 126] on input "Status Filter Input" at bounding box center [382, 123] width 35 height 14
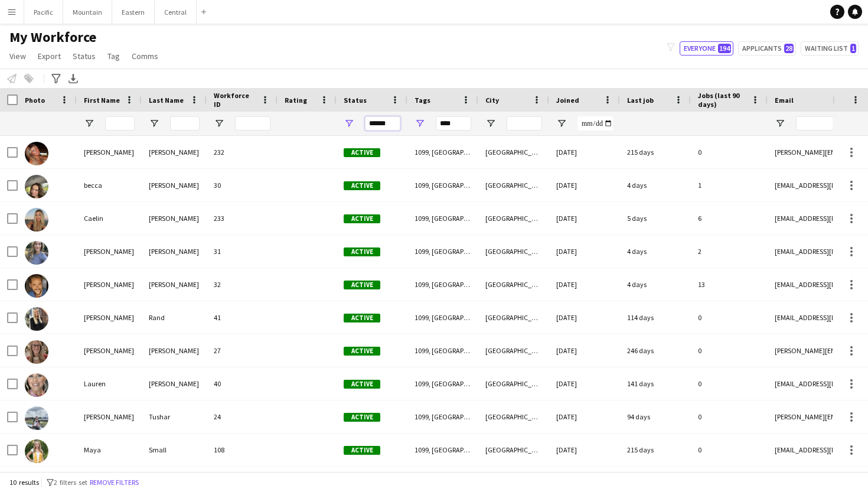
type input "******"
click at [456, 127] on input "****" at bounding box center [453, 123] width 35 height 14
type input "********"
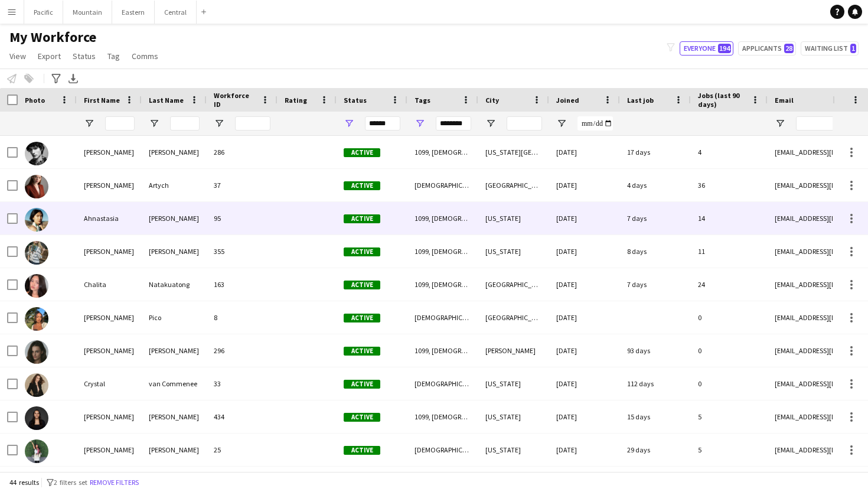
click at [283, 233] on div at bounding box center [306, 218] width 59 height 32
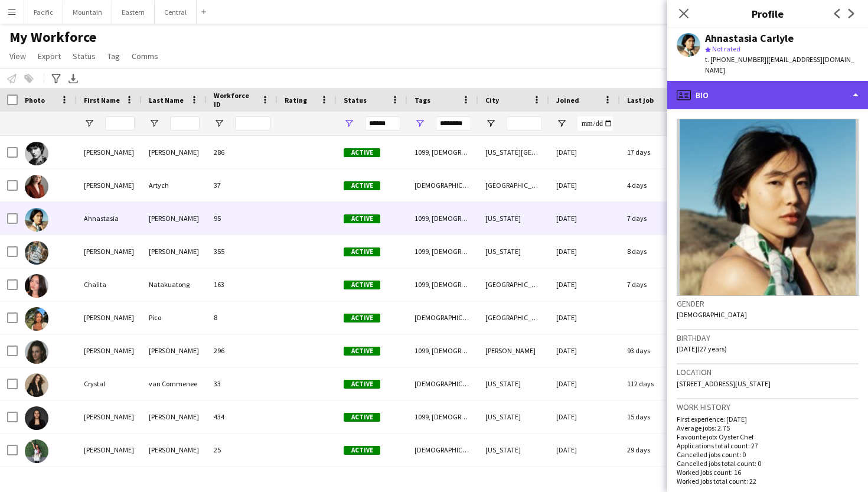
click at [763, 91] on div "profile Bio" at bounding box center [767, 95] width 201 height 28
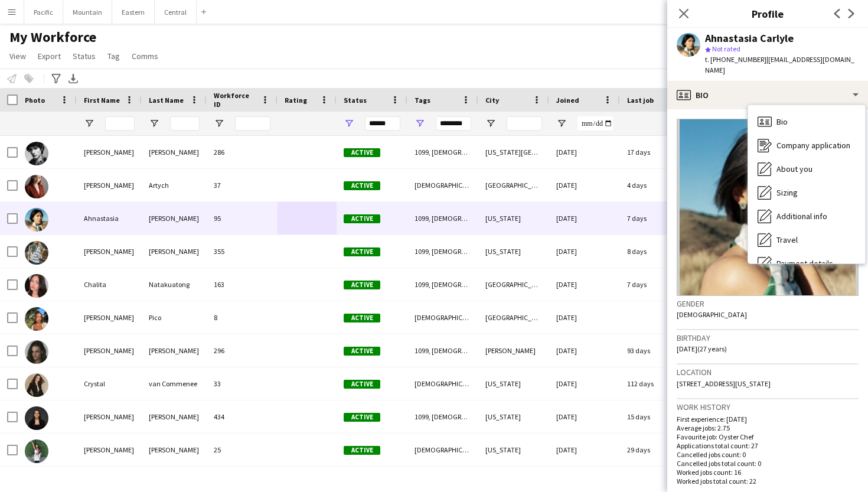
drag, startPoint x: 714, startPoint y: 58, endPoint x: 751, endPoint y: 63, distance: 36.8
click at [751, 63] on span "t. +14156865043" at bounding box center [735, 59] width 61 height 9
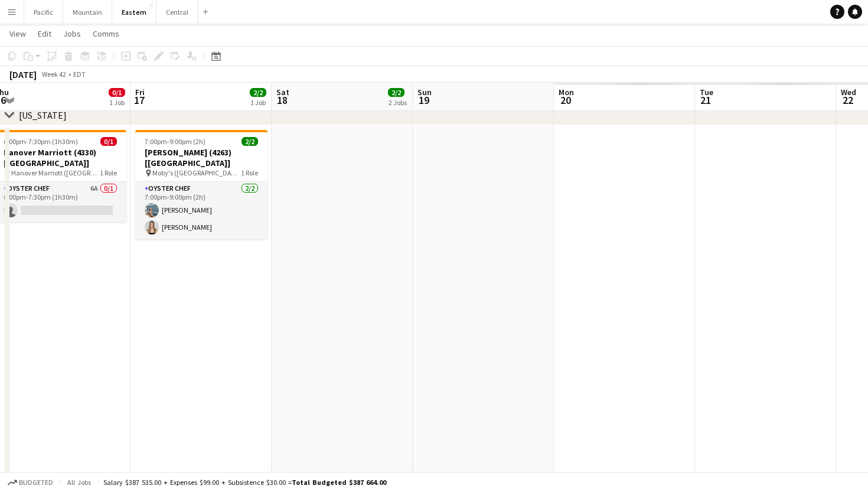
scroll to position [0, 365]
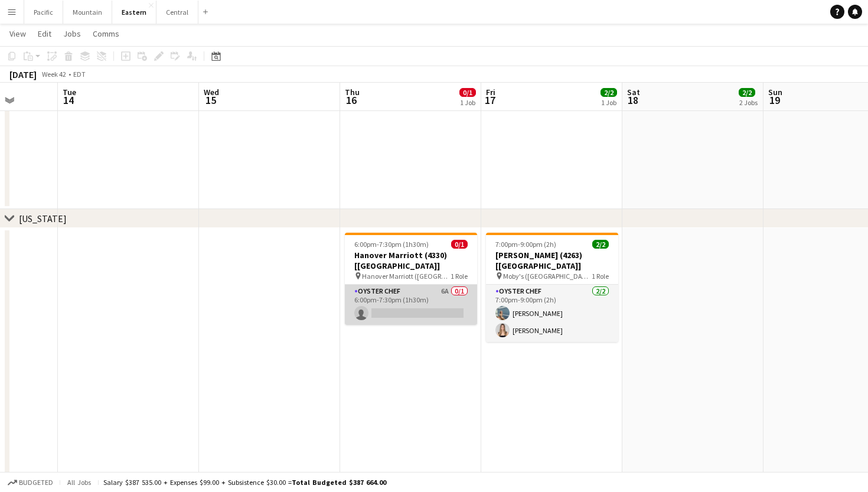
click at [429, 294] on app-card-role "Oyster Chef 6A 0/1 6:00pm-7:30pm (1h30m) single-neutral-actions" at bounding box center [411, 305] width 132 height 40
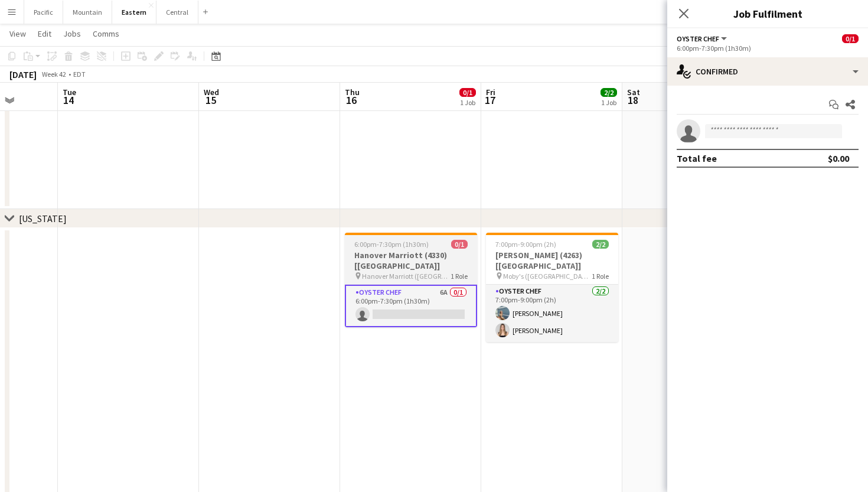
click at [438, 251] on h3 "Hanover Marriott (4330) [NYC]" at bounding box center [411, 260] width 132 height 21
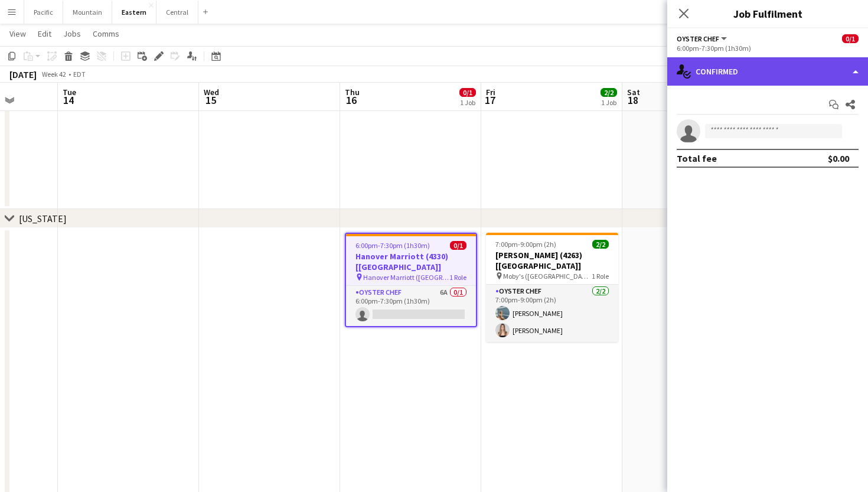
click at [767, 70] on div "single-neutral-actions-check-2 Confirmed" at bounding box center [767, 71] width 201 height 28
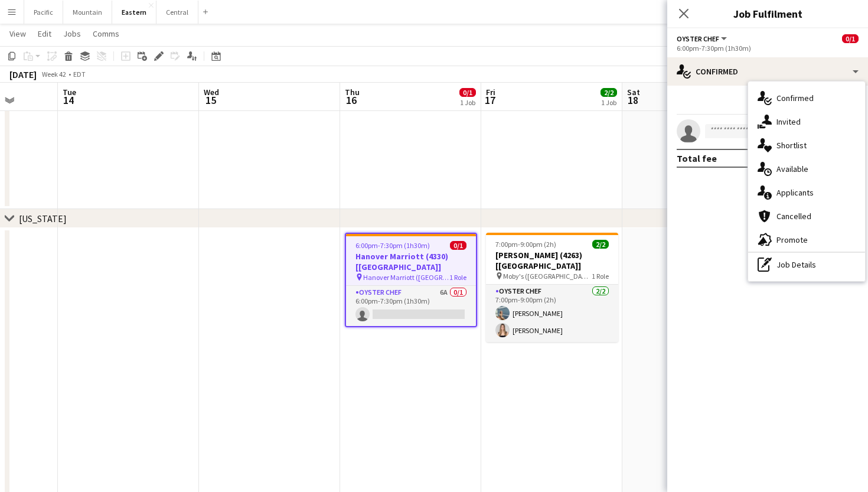
click at [384, 273] on span "Hanover Marriott (Whippany, NJ)" at bounding box center [406, 277] width 86 height 9
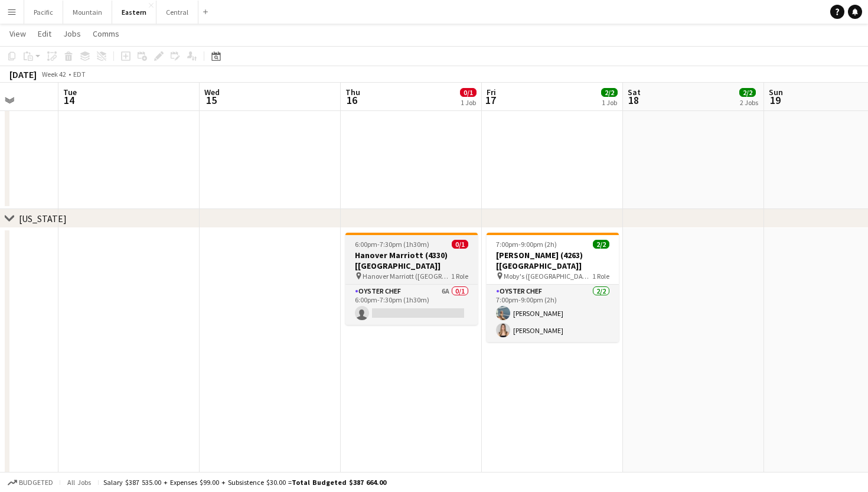
click at [395, 255] on h3 "Hanover Marriott (4330) [[GEOGRAPHIC_DATA]]" at bounding box center [411, 260] width 132 height 21
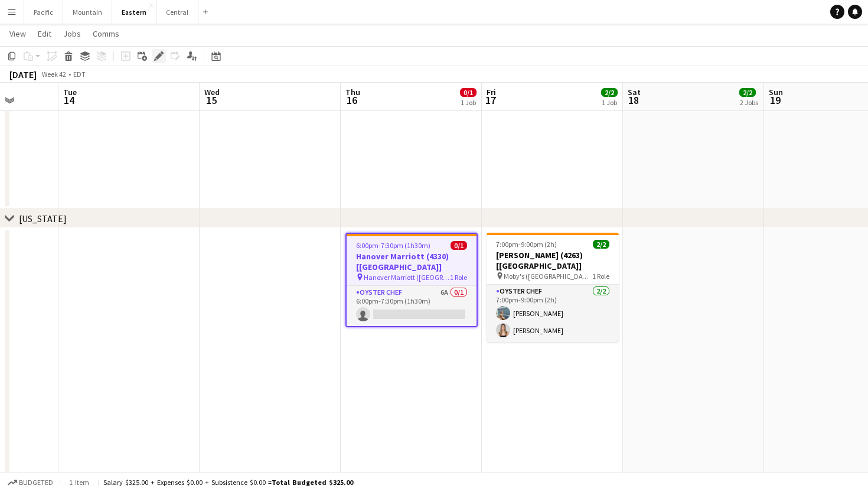
click at [162, 60] on icon "Edit" at bounding box center [158, 55] width 9 height 9
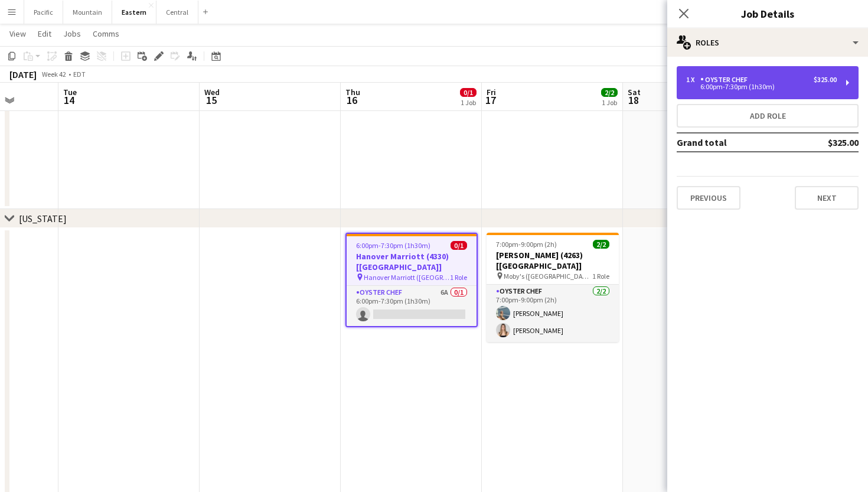
click at [742, 80] on div "Oyster Chef" at bounding box center [726, 80] width 52 height 8
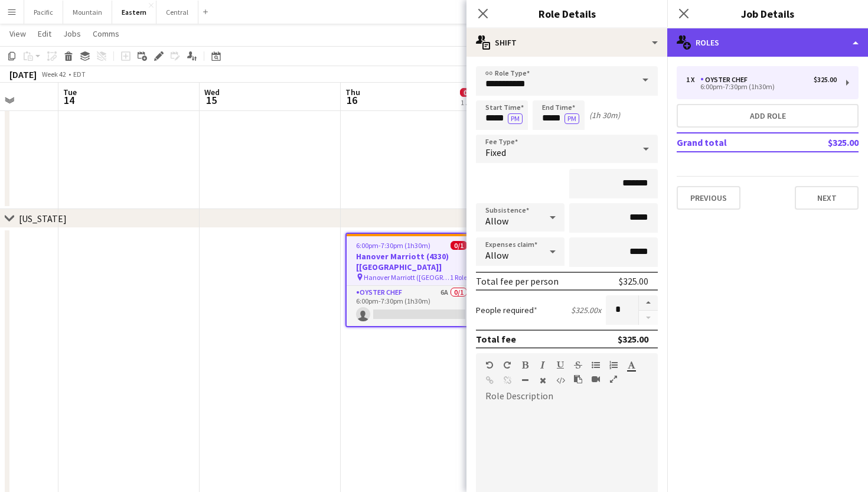
click at [764, 42] on div "multiple-users-add Roles" at bounding box center [767, 42] width 201 height 28
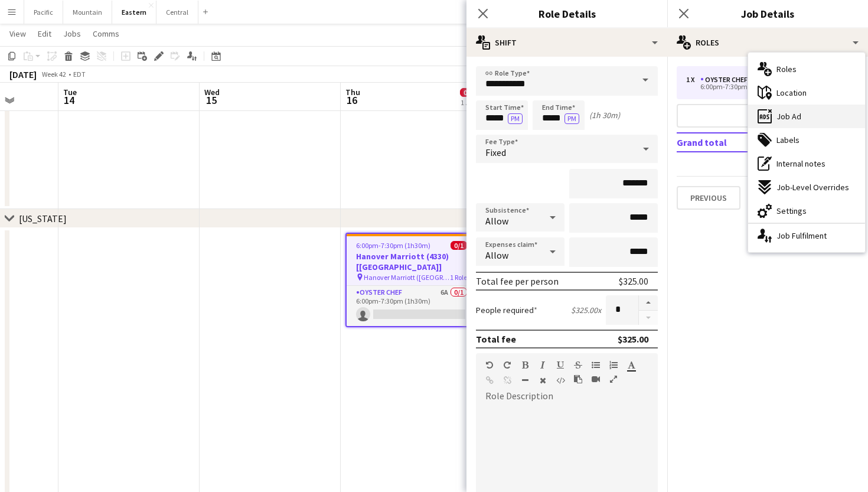
click at [794, 115] on span "Job Ad" at bounding box center [788, 116] width 25 height 11
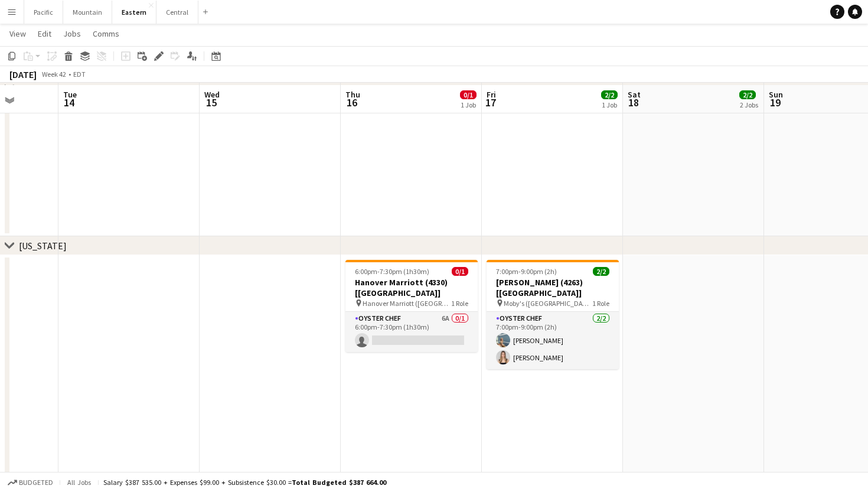
scroll to position [329, 0]
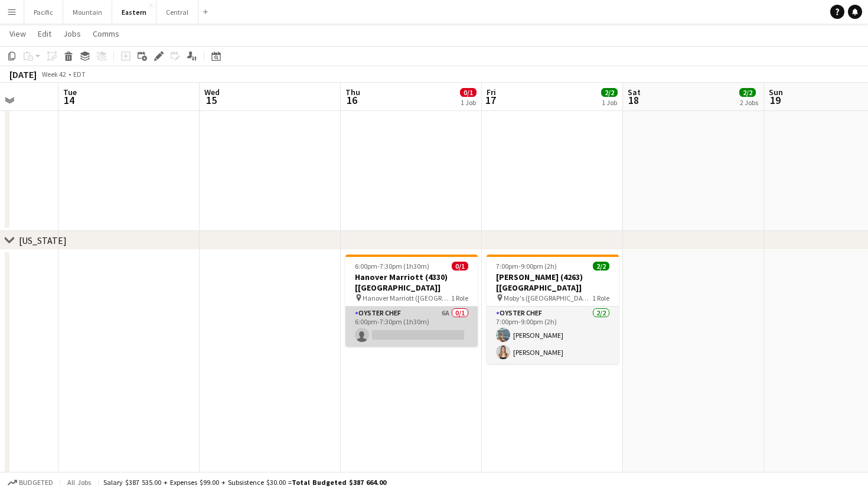
click at [457, 306] on app-card-role "Oyster Chef 6A 0/1 6:00pm-7:30pm (1h30m) single-neutral-actions" at bounding box center [411, 326] width 132 height 40
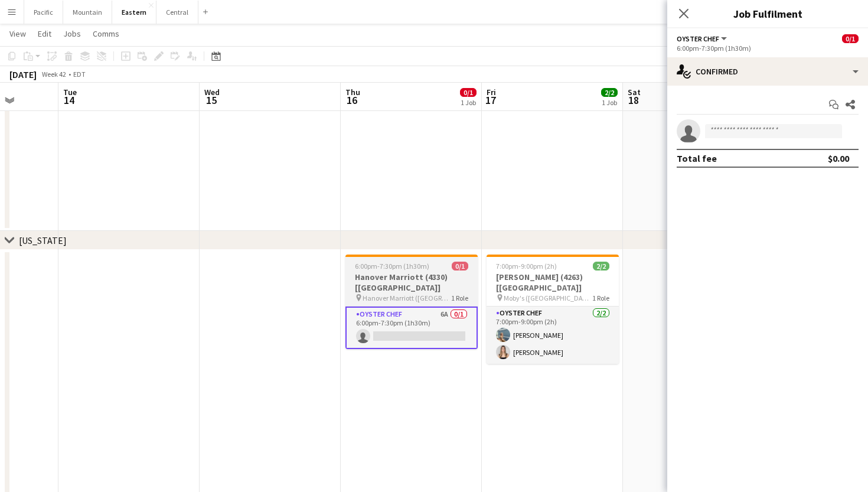
click at [448, 275] on h3 "Hanover Marriott (4330) [[GEOGRAPHIC_DATA]]" at bounding box center [411, 282] width 132 height 21
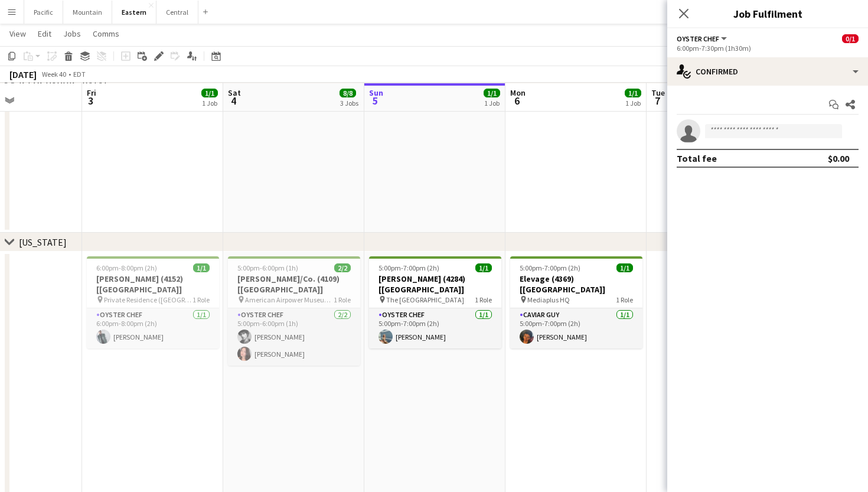
scroll to position [680, 0]
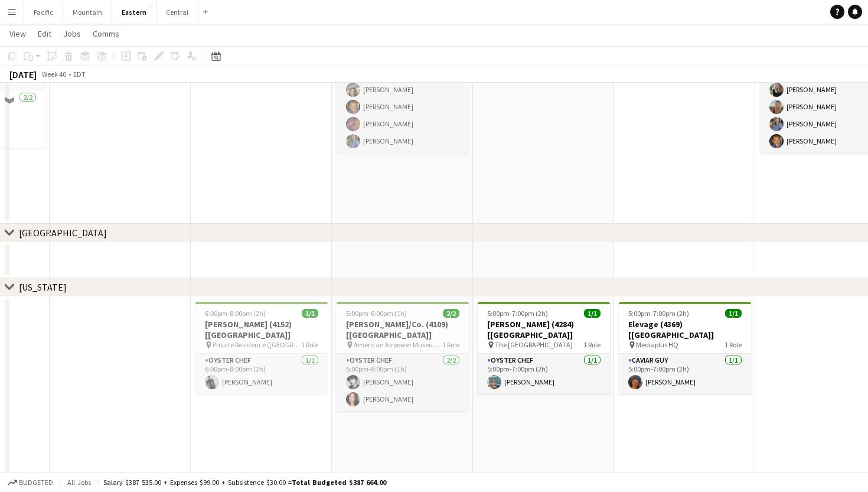
scroll to position [76, 0]
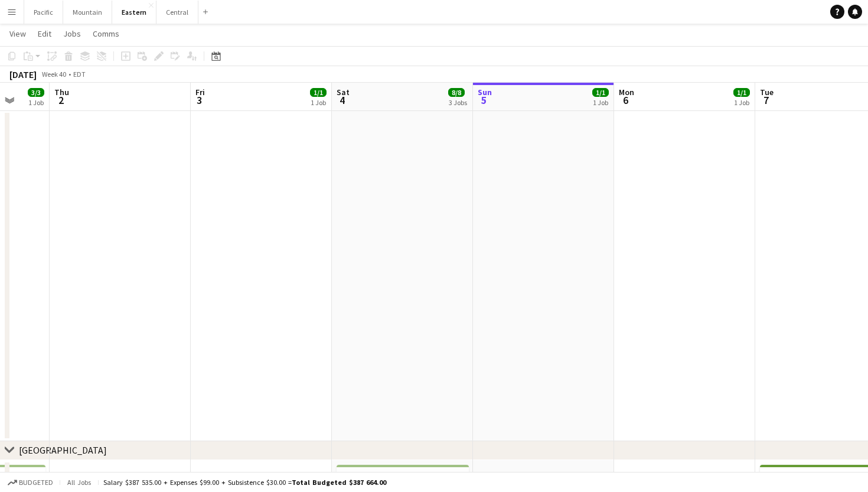
drag, startPoint x: 417, startPoint y: 312, endPoint x: 467, endPoint y: 312, distance: 50.2
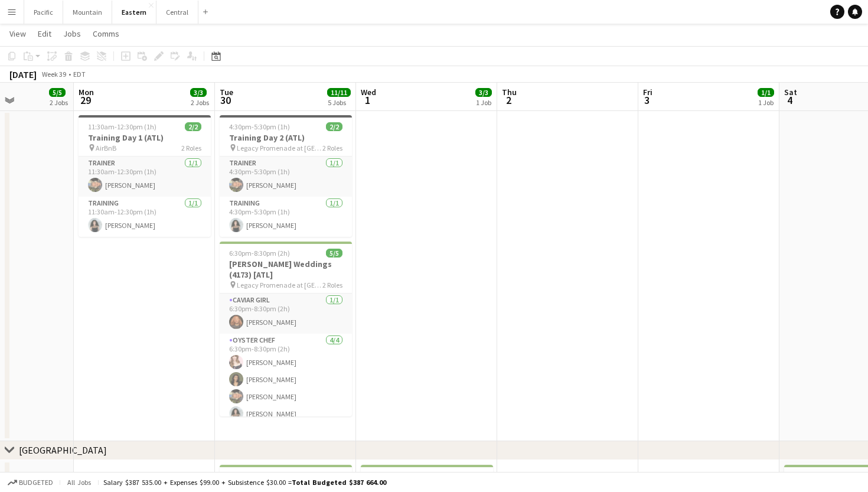
click at [402, 252] on app-date-cell at bounding box center [426, 275] width 141 height 331
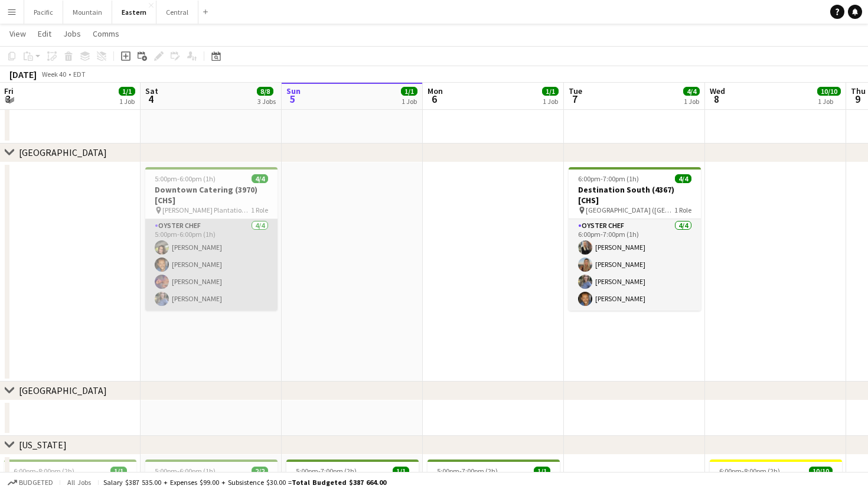
scroll to position [372, 0]
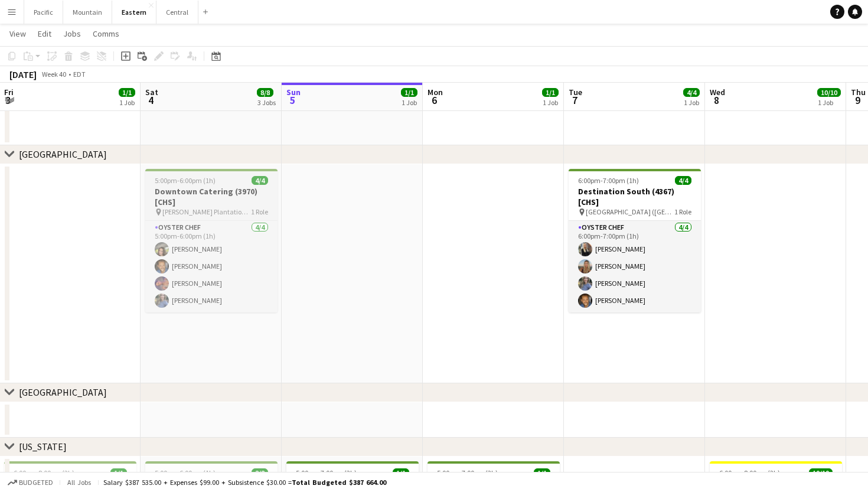
click at [254, 200] on h3 "Downtown Catering (3970) [CHS]" at bounding box center [211, 196] width 132 height 21
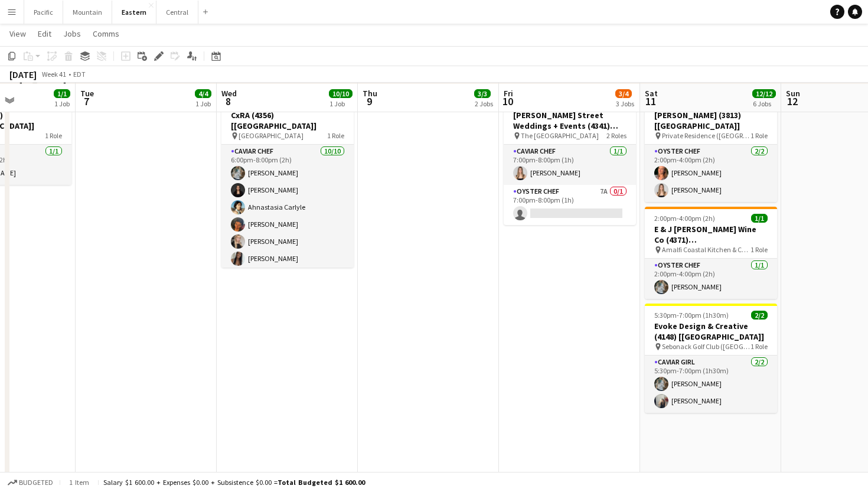
scroll to position [743, 0]
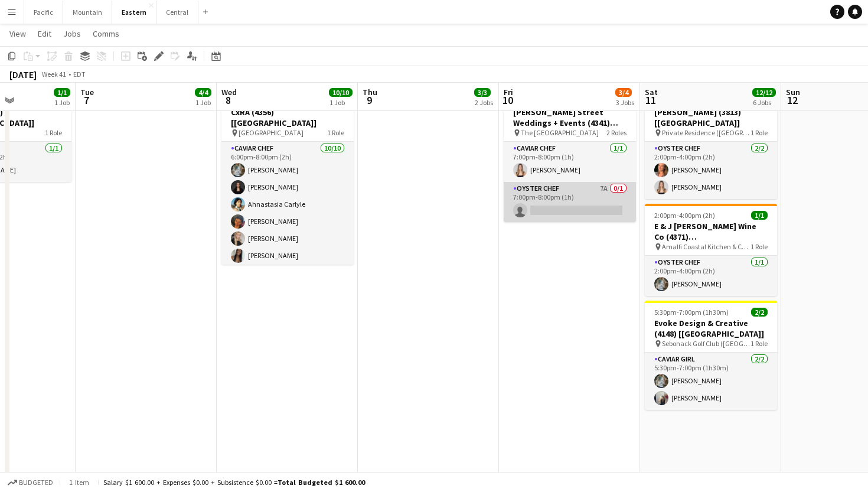
click at [599, 201] on app-card-role "Oyster Chef 7A 0/1 7:00pm-8:00pm (1h) single-neutral-actions" at bounding box center [569, 202] width 132 height 40
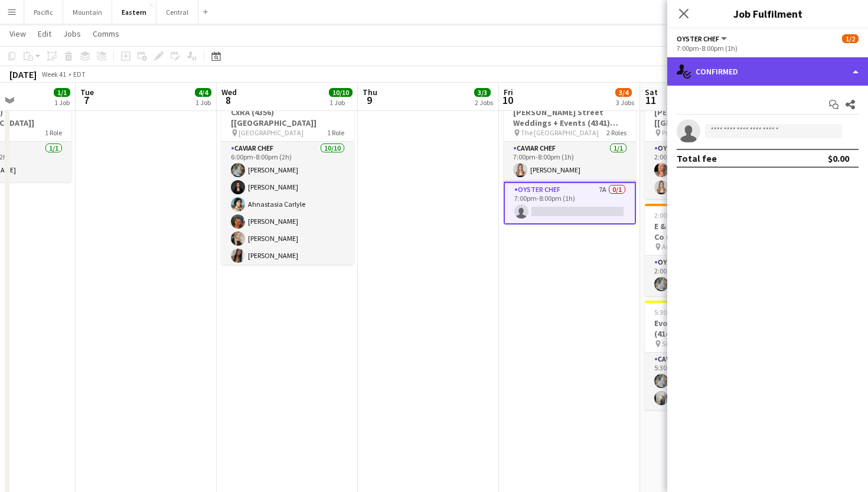
click at [812, 76] on div "single-neutral-actions-check-2 Confirmed" at bounding box center [767, 71] width 201 height 28
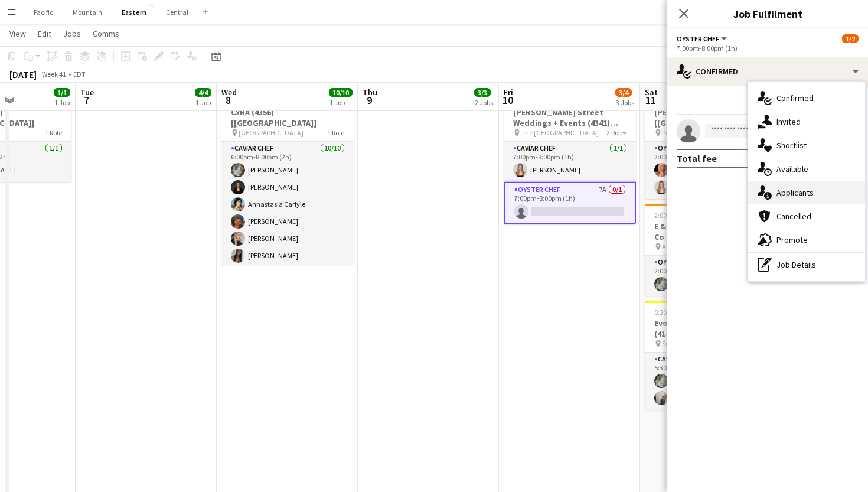
click at [802, 198] on div "single-neutral-actions-information Applicants" at bounding box center [806, 193] width 117 height 24
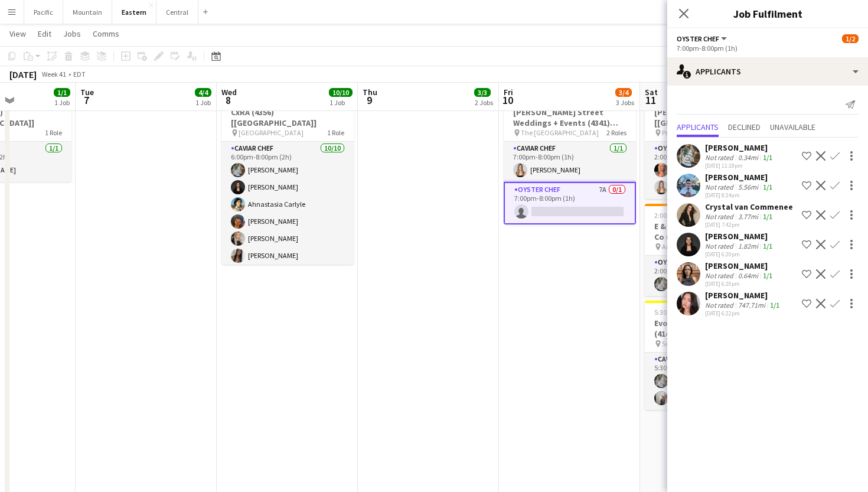
click at [839, 303] on button "Confirm" at bounding box center [835, 303] width 14 height 14
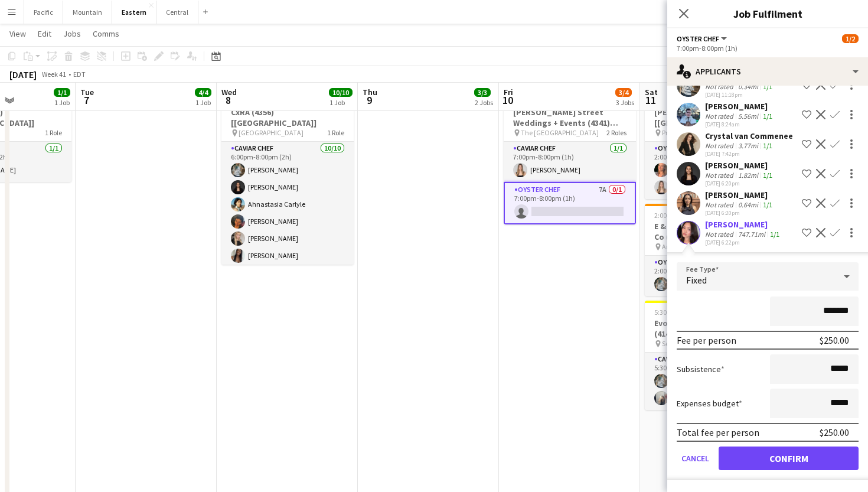
scroll to position [71, 0]
click at [792, 463] on button "Confirm" at bounding box center [788, 458] width 140 height 24
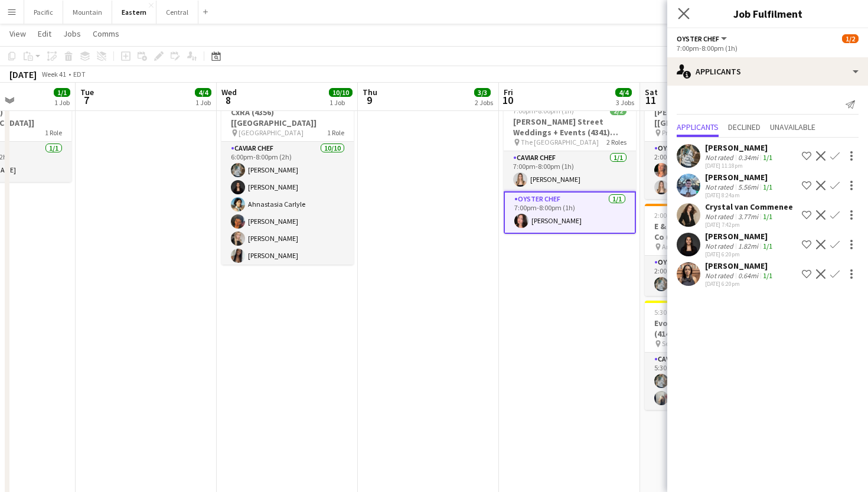
click at [683, 6] on app-icon "Close pop-in" at bounding box center [683, 13] width 17 height 17
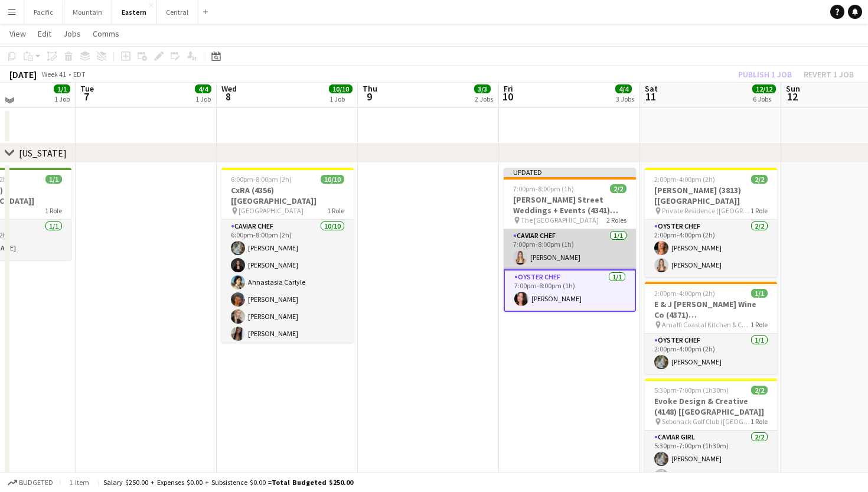
scroll to position [656, 0]
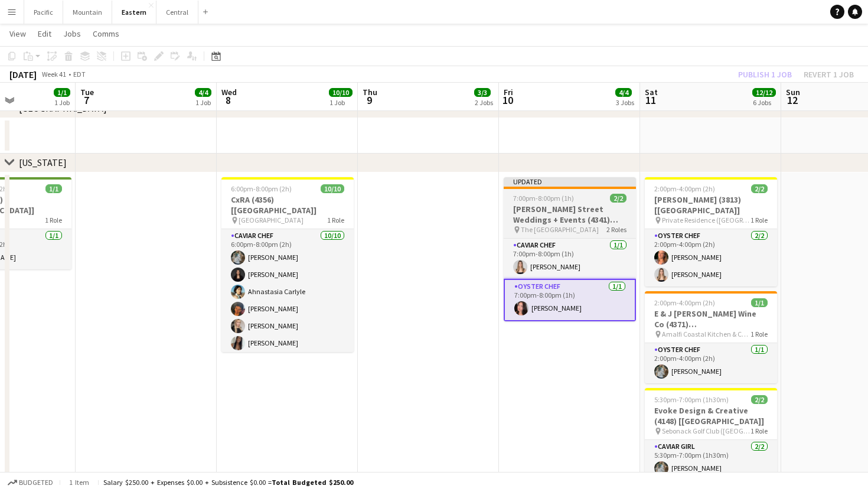
click at [574, 207] on h3 "[PERSON_NAME] Street Weddings + Events (4341) [[GEOGRAPHIC_DATA]]" at bounding box center [569, 214] width 132 height 21
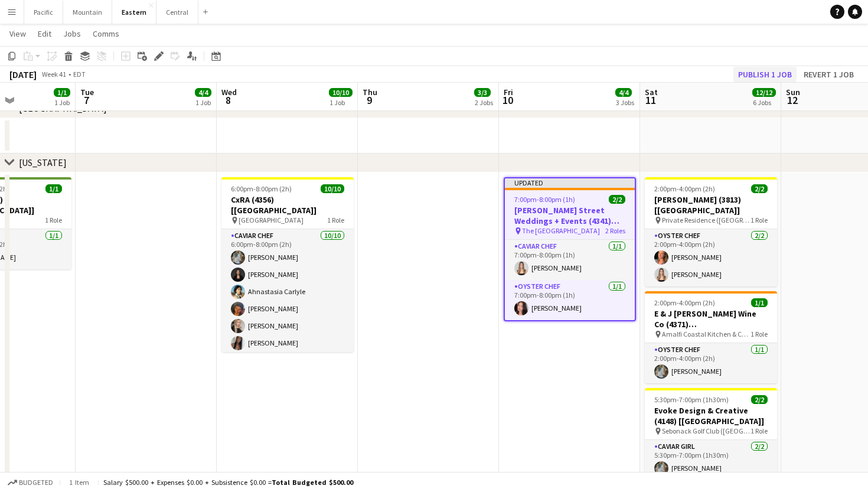
click at [776, 74] on button "Publish 1 job" at bounding box center [764, 74] width 63 height 15
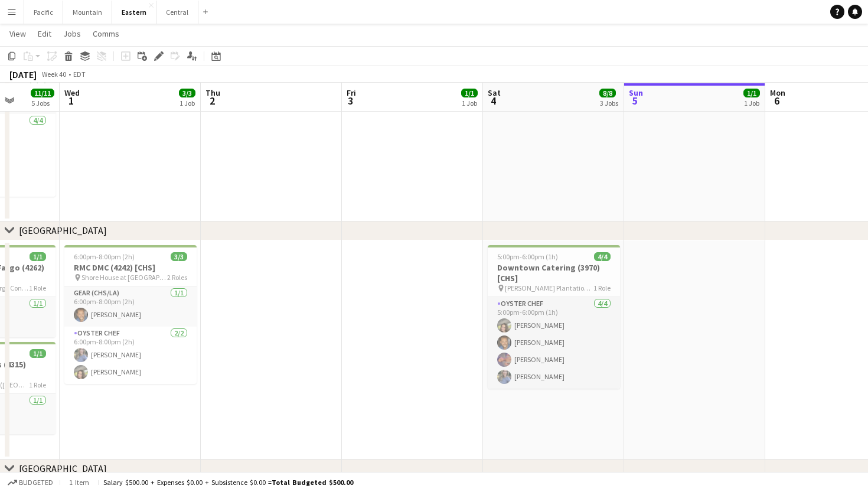
scroll to position [297, 0]
click at [566, 266] on h3 "Downtown Catering (3970) [CHS]" at bounding box center [554, 271] width 132 height 21
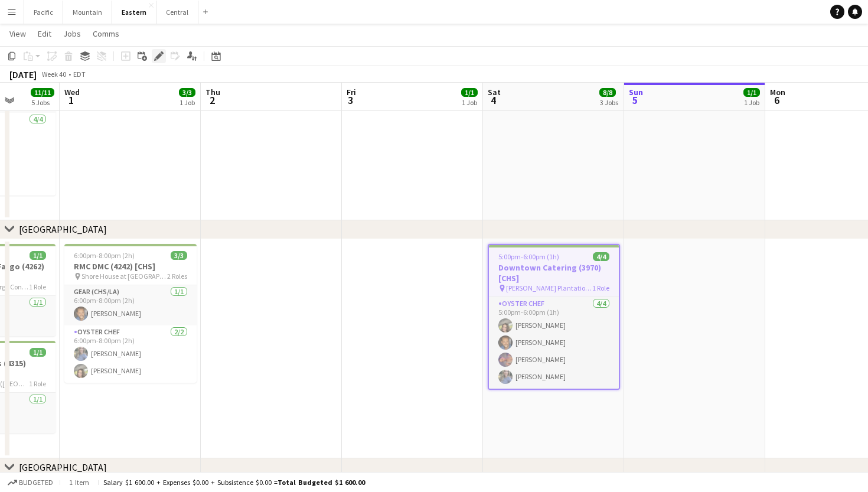
click at [160, 57] on icon at bounding box center [158, 56] width 6 height 6
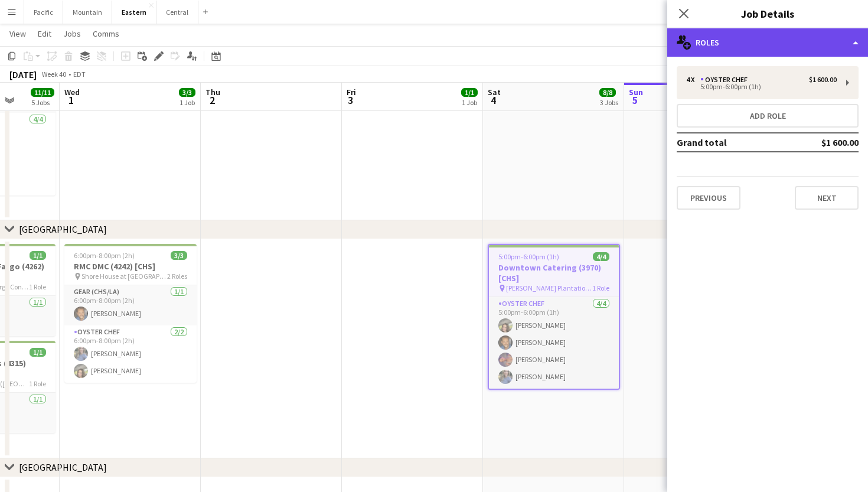
click at [762, 41] on div "multiple-users-add Roles" at bounding box center [767, 42] width 201 height 28
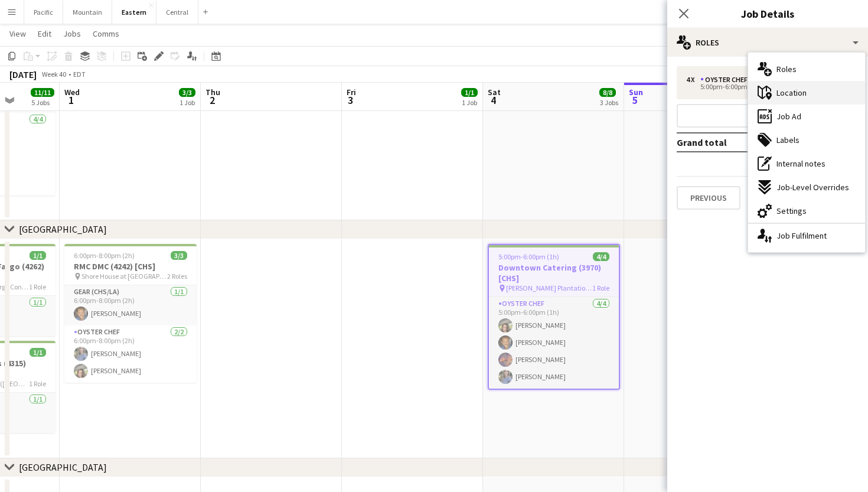
click at [790, 103] on div "maps-pin-1 Location" at bounding box center [806, 93] width 117 height 24
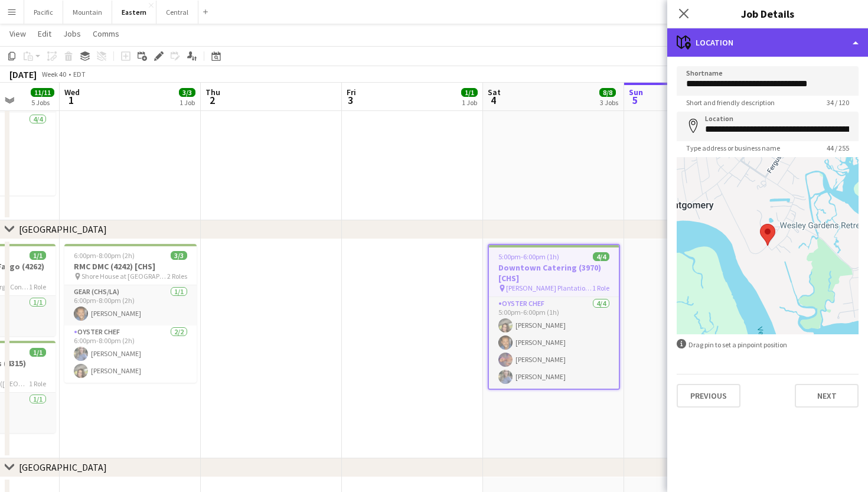
click at [777, 45] on div "maps-pin-1 Location" at bounding box center [767, 42] width 201 height 28
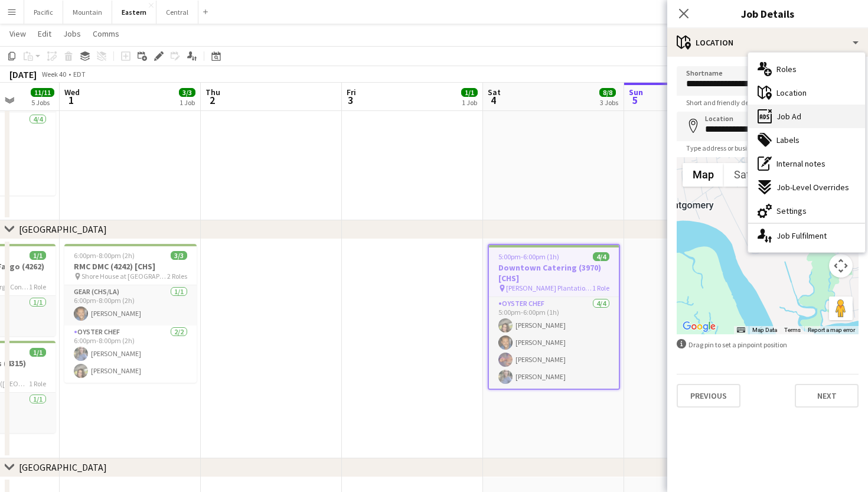
click at [785, 109] on div "ads-window Job Ad" at bounding box center [806, 116] width 117 height 24
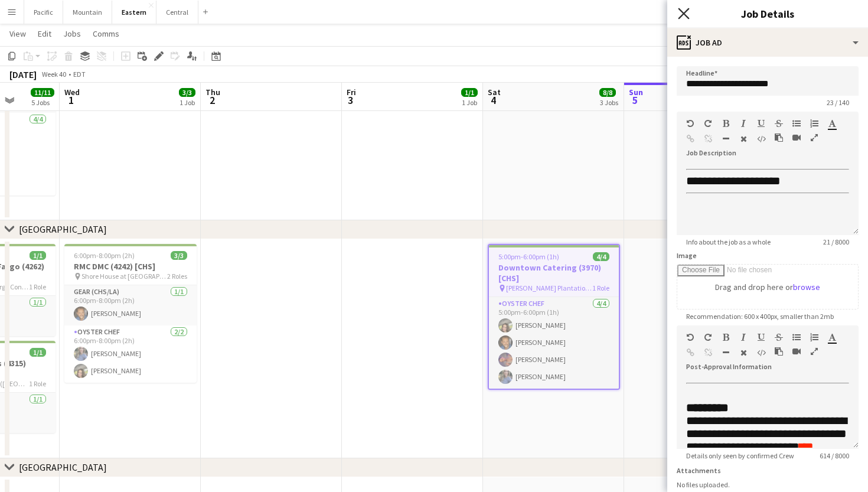
click at [680, 14] on icon "Close pop-in" at bounding box center [683, 13] width 11 height 11
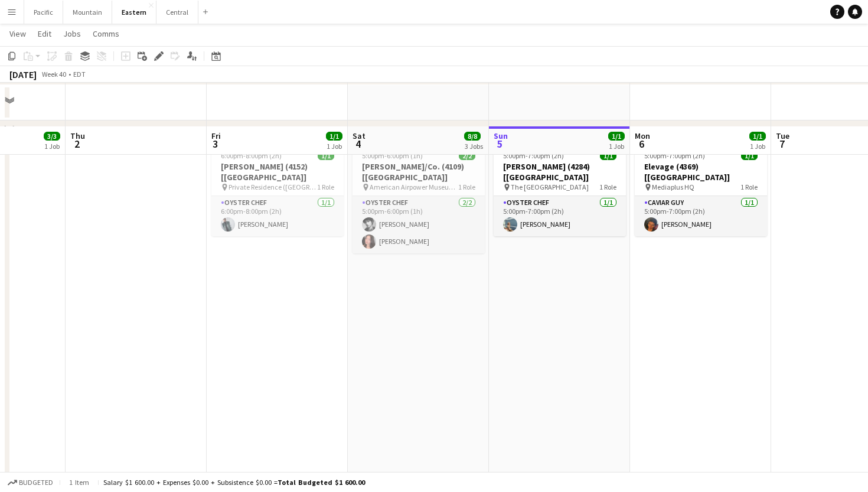
scroll to position [733, 0]
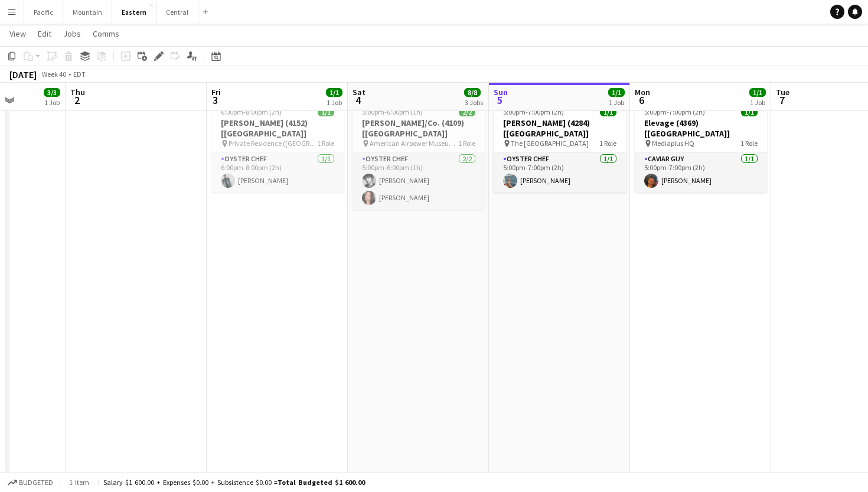
click at [514, 362] on app-date-cell "5:00pm-7:00pm (2h) 1/1 Owen Strong (4284) [NYC] pin The Sanctuary Roosevelt Isl…" at bounding box center [559, 478] width 141 height 764
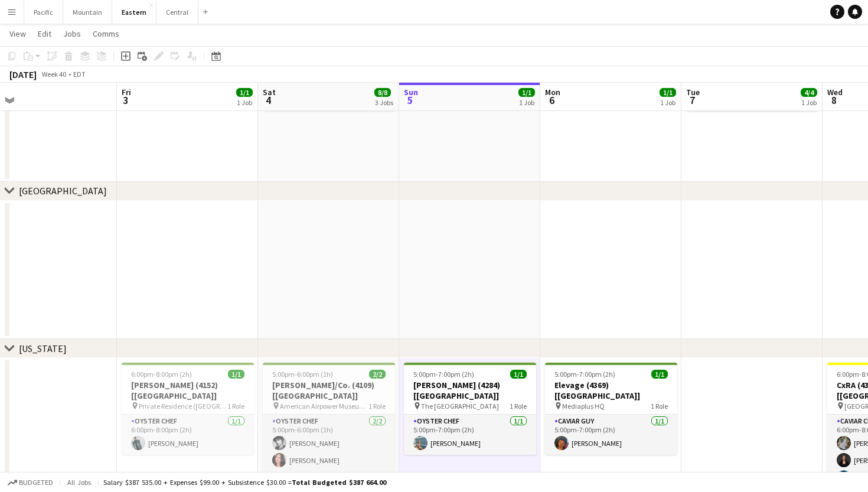
scroll to position [0, 250]
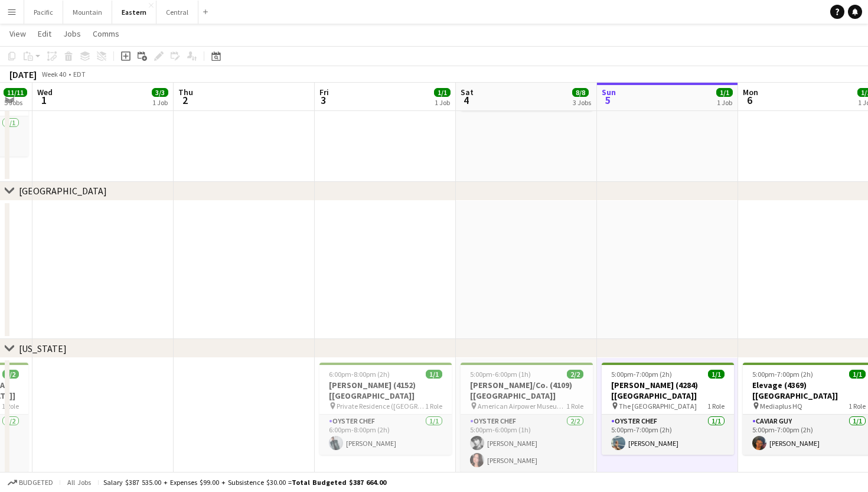
click at [14, 8] on app-icon "Menu" at bounding box center [11, 11] width 9 height 9
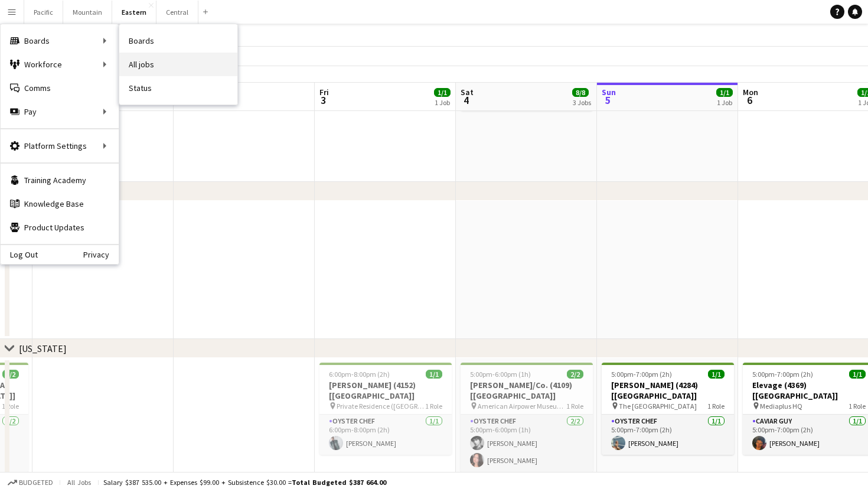
click at [138, 61] on link "All jobs" at bounding box center [178, 65] width 118 height 24
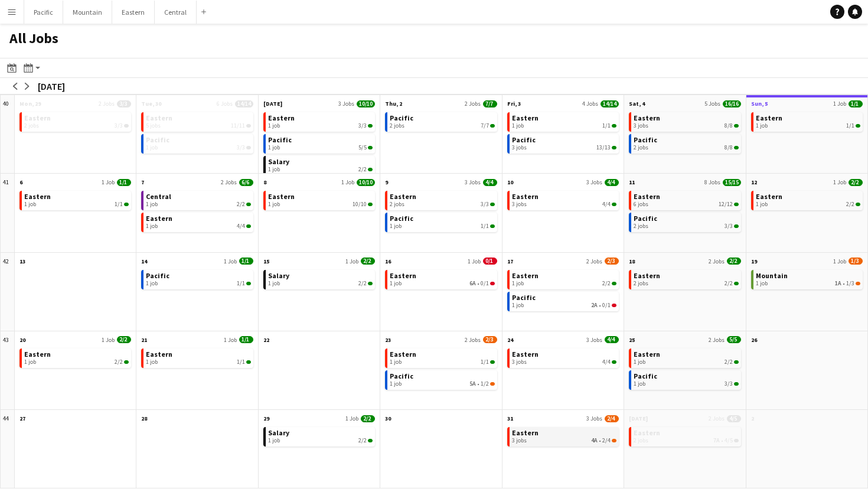
click at [546, 437] on div "3 jobs 4A • 2/4" at bounding box center [564, 440] width 104 height 7
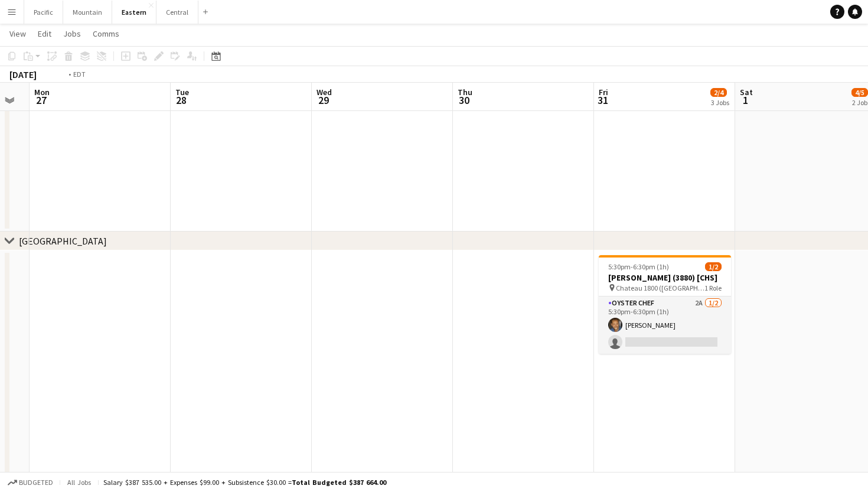
scroll to position [0, 506]
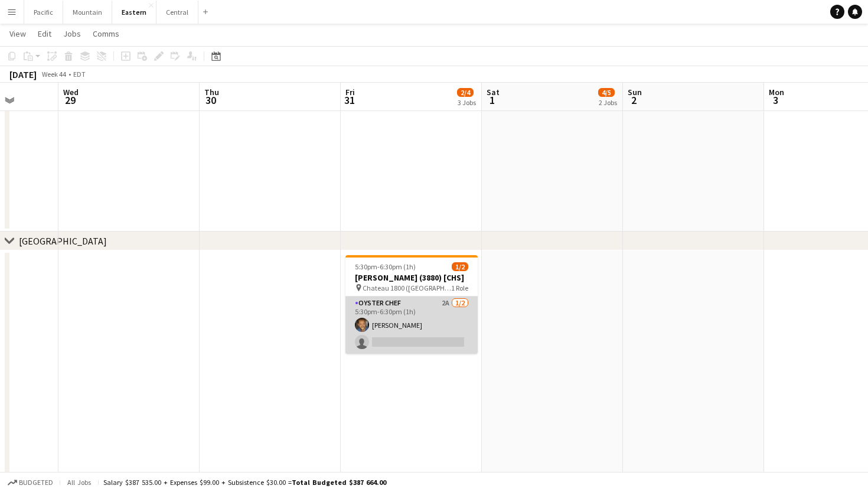
click at [443, 329] on app-card-role "Oyster Chef 2A 1/2 5:30pm-6:30pm (1h) Evan Towell single-neutral-actions" at bounding box center [411, 324] width 132 height 57
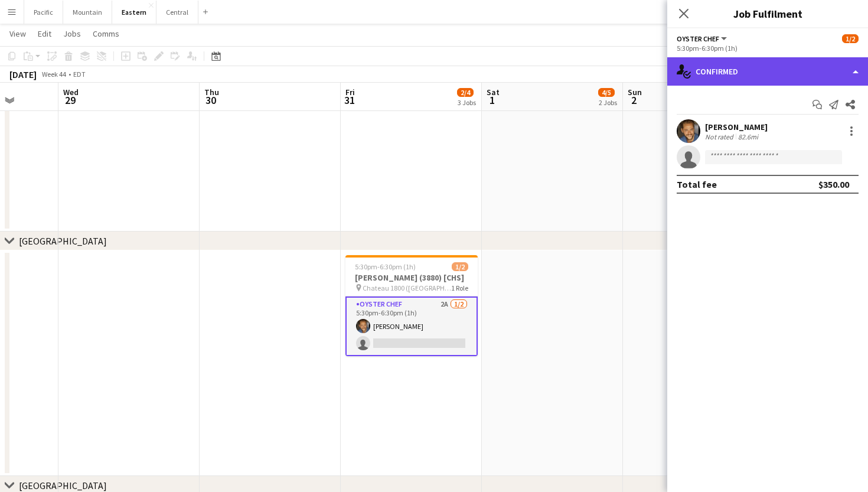
click at [808, 66] on div "single-neutral-actions-check-2 Confirmed" at bounding box center [767, 71] width 201 height 28
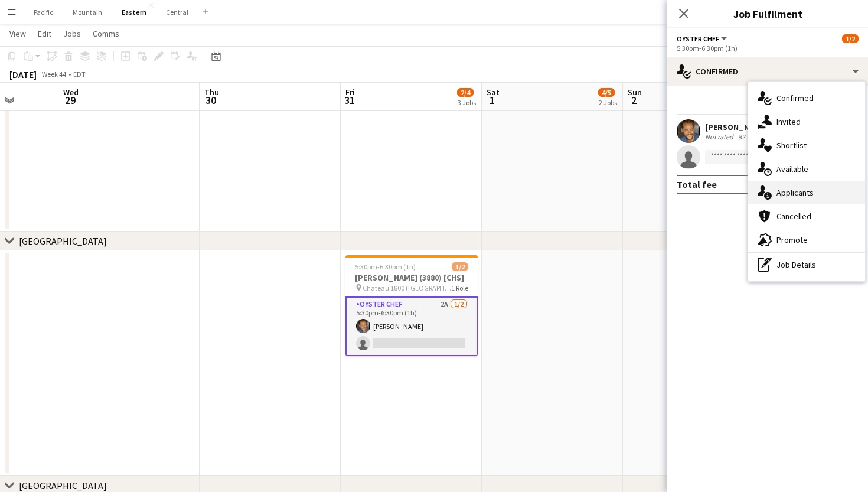
click at [806, 195] on span "Applicants" at bounding box center [794, 192] width 37 height 11
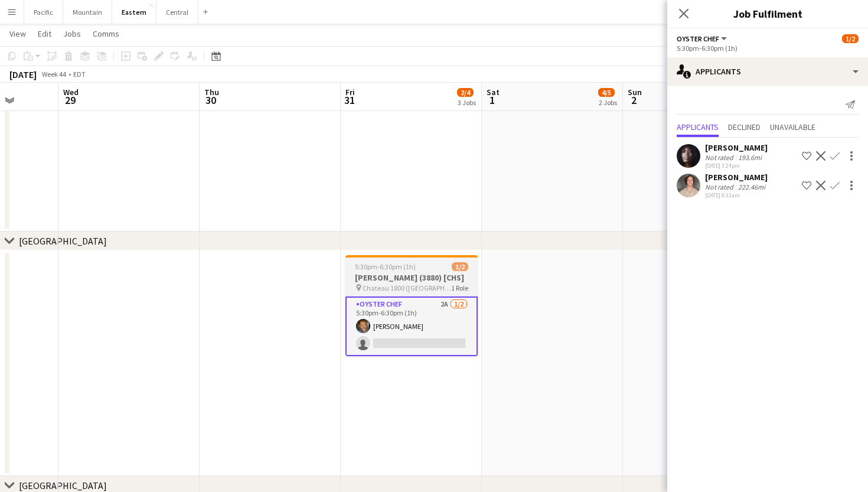
click at [395, 281] on h3 "Olivia McManus (3880) [CHS]" at bounding box center [411, 277] width 132 height 11
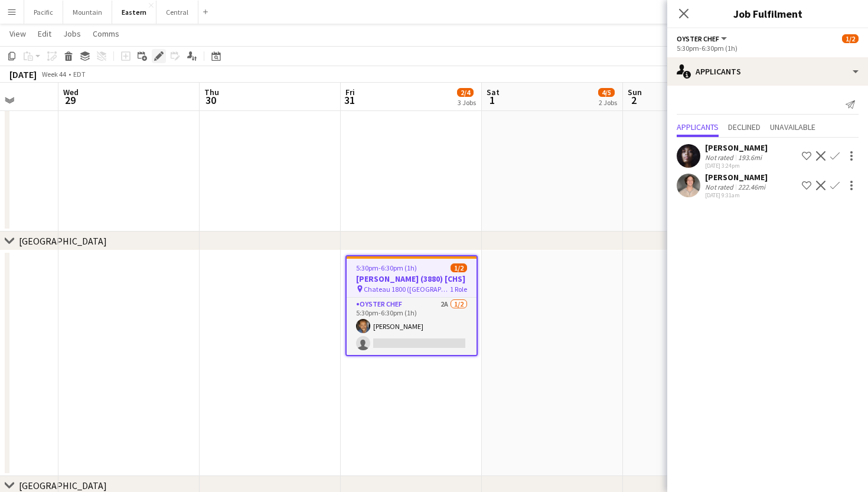
click at [159, 53] on icon "Edit" at bounding box center [158, 55] width 9 height 9
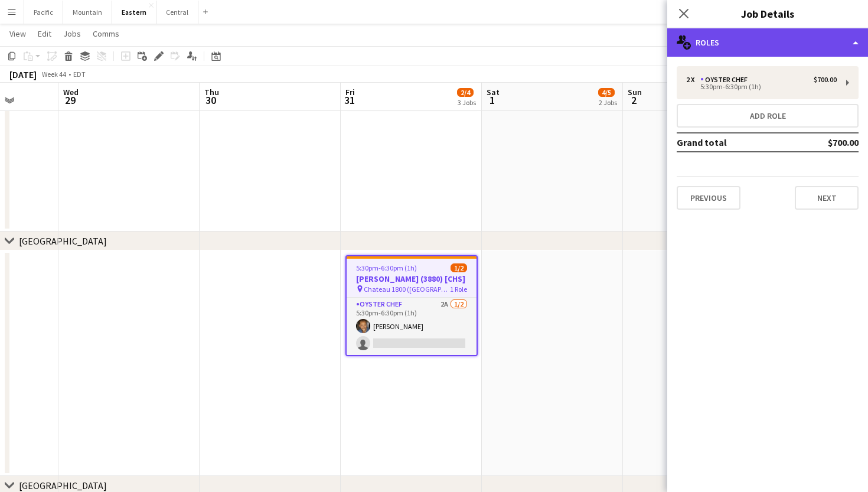
click at [718, 47] on div "multiple-users-add Roles" at bounding box center [767, 42] width 201 height 28
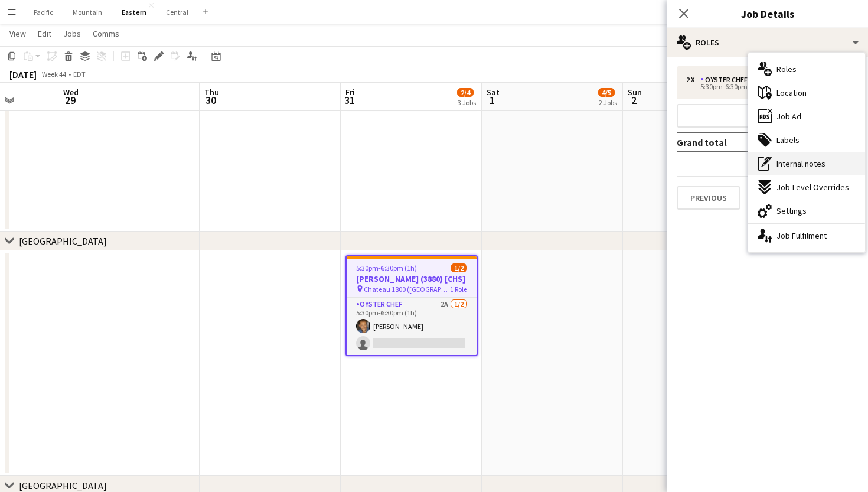
click at [789, 164] on span "Internal notes" at bounding box center [800, 163] width 49 height 11
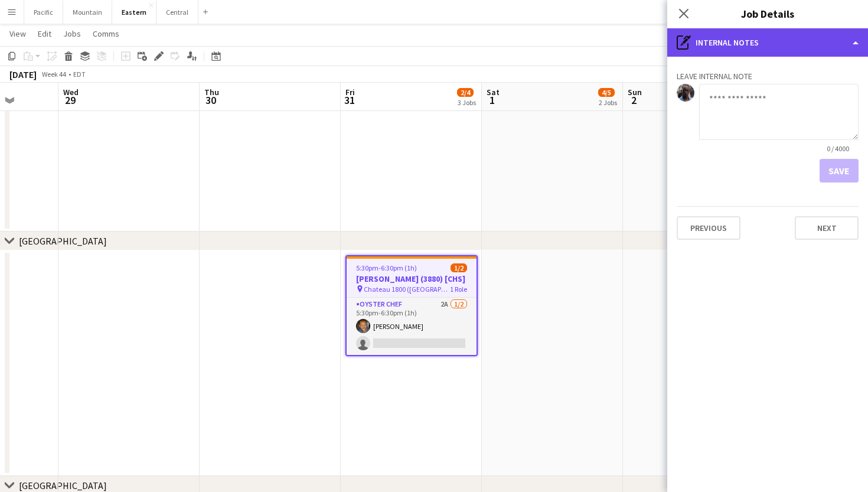
click at [724, 50] on div "pen-write Internal notes" at bounding box center [767, 42] width 201 height 28
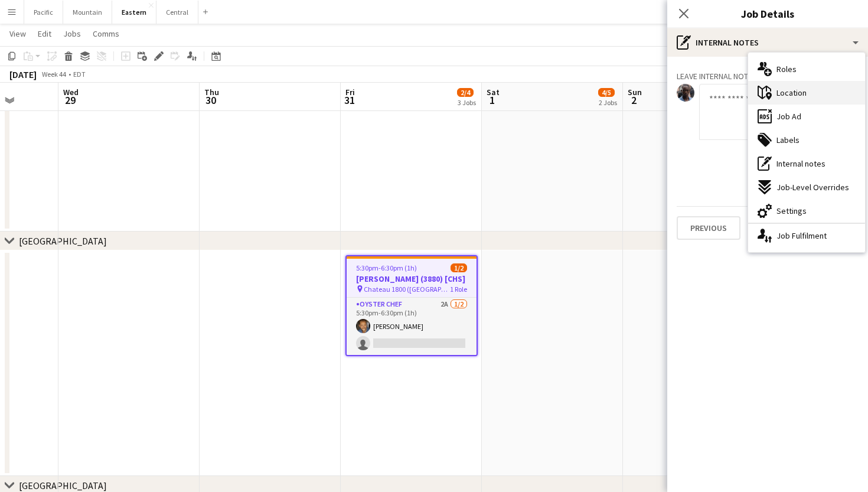
click at [787, 94] on span "Location" at bounding box center [791, 92] width 30 height 11
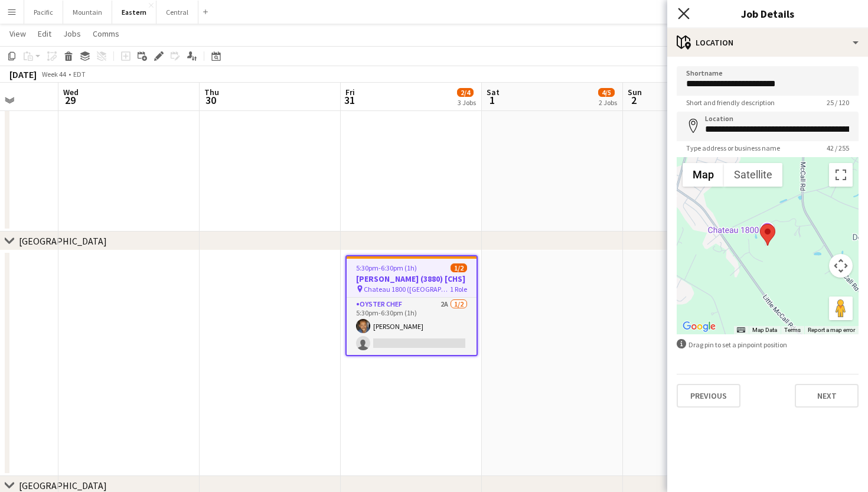
click at [683, 16] on icon "Close pop-in" at bounding box center [683, 13] width 11 height 11
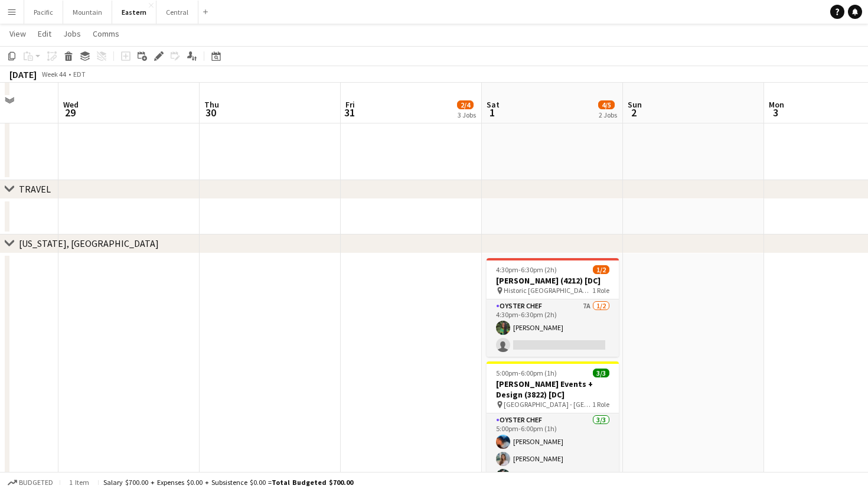
scroll to position [1151, 0]
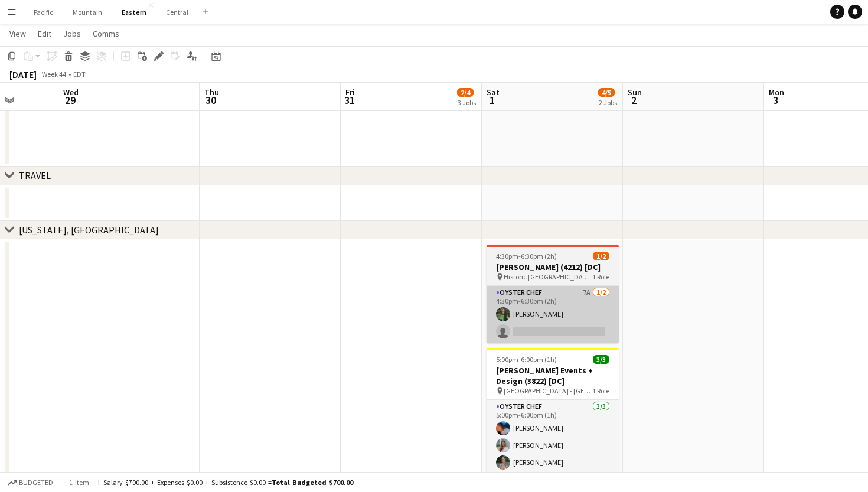
click at [570, 332] on app-card-role "Oyster Chef 7A 1/2 4:30pm-6:30pm (2h) Onyeka Osakwe single-neutral-actions" at bounding box center [552, 314] width 132 height 57
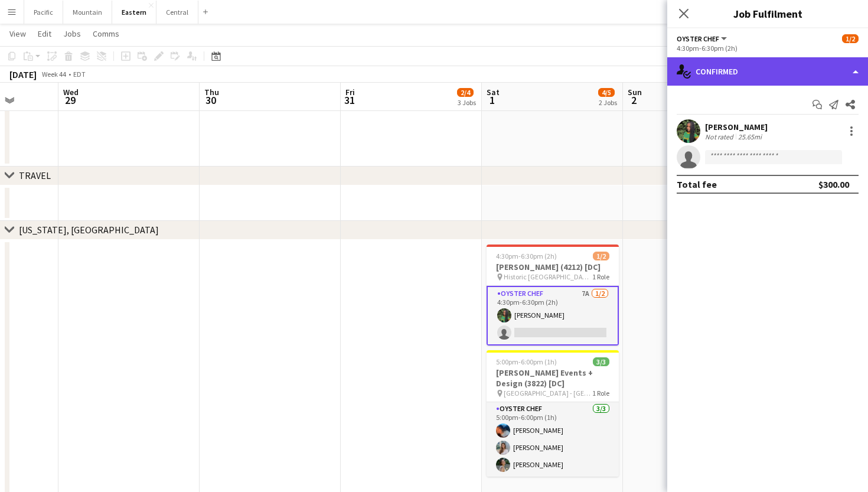
click at [770, 73] on div "single-neutral-actions-check-2 Confirmed" at bounding box center [767, 71] width 201 height 28
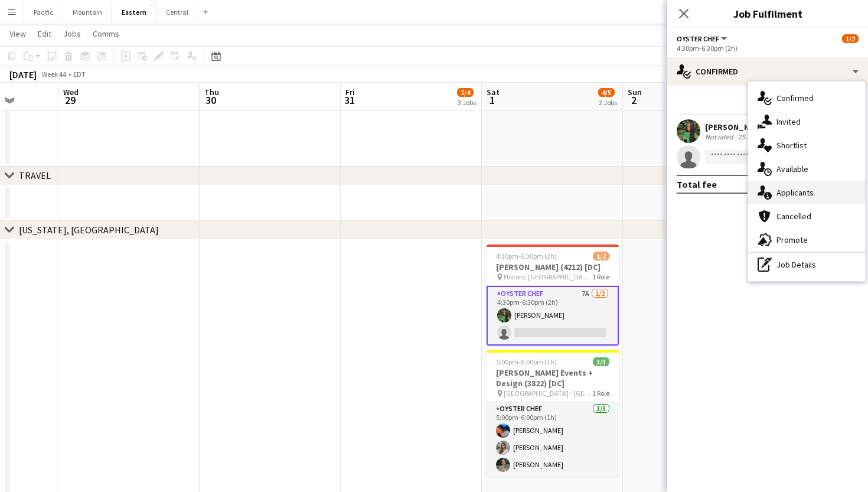
click at [810, 194] on span "Applicants" at bounding box center [794, 192] width 37 height 11
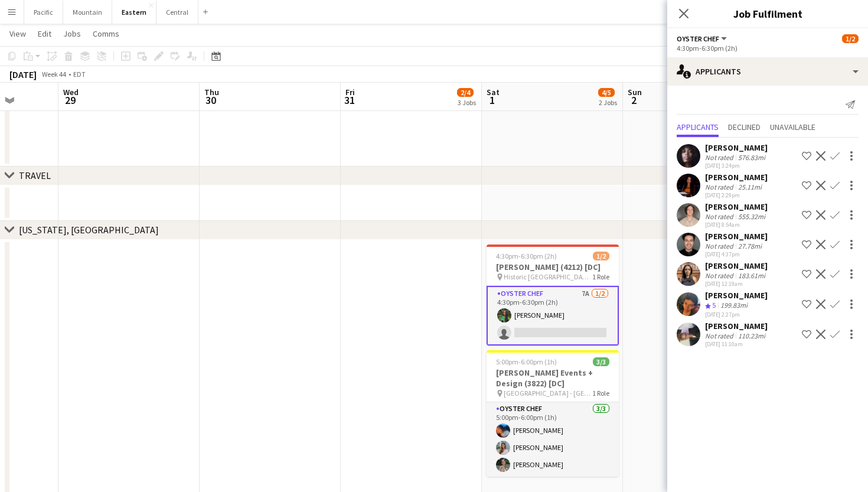
click at [383, 339] on app-date-cell at bounding box center [411, 375] width 141 height 270
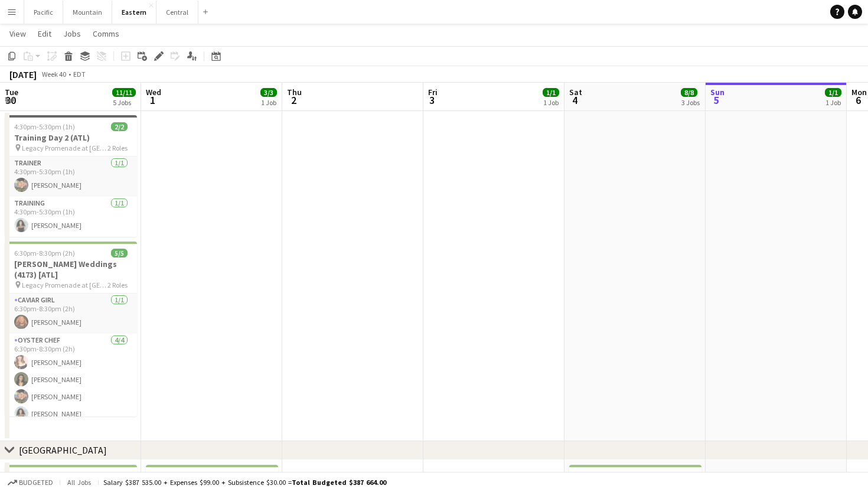
scroll to position [0, 341]
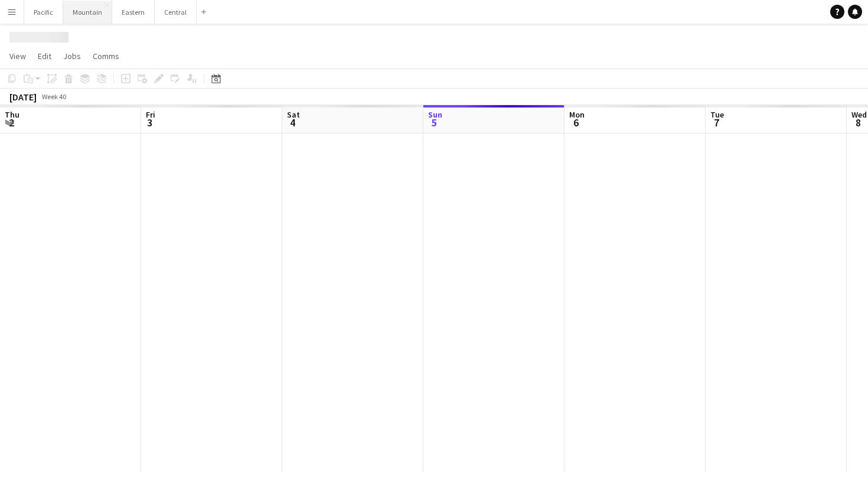
scroll to position [0, 282]
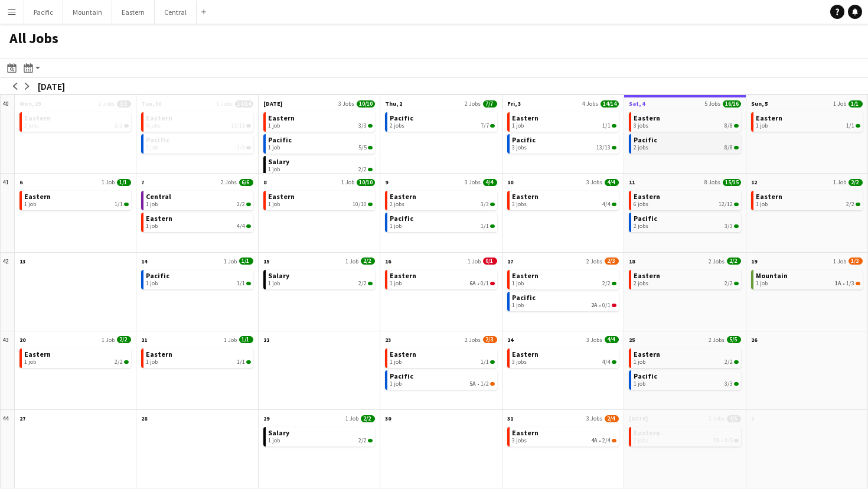
click at [648, 140] on span "Pacific" at bounding box center [645, 139] width 24 height 9
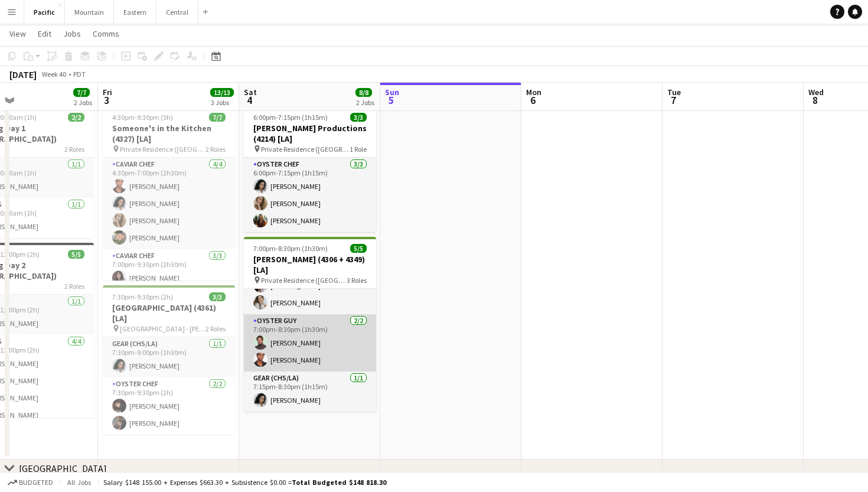
scroll to position [32, 0]
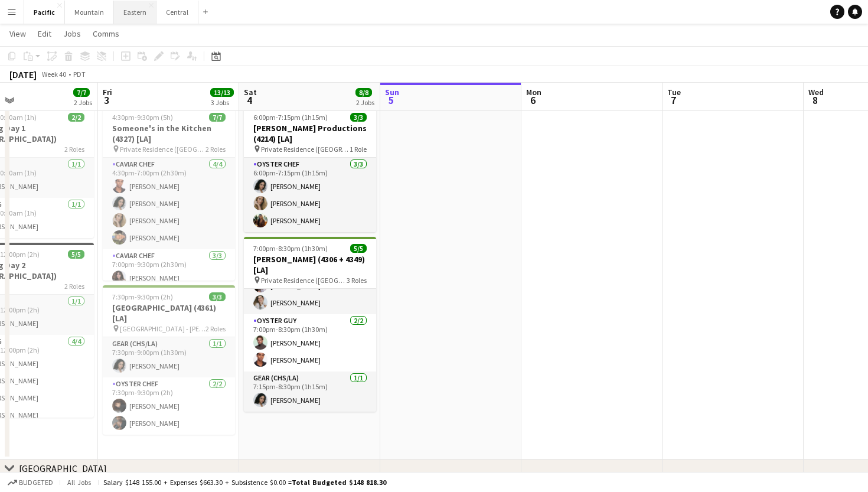
click at [139, 17] on button "Eastern Close" at bounding box center [135, 12] width 42 height 23
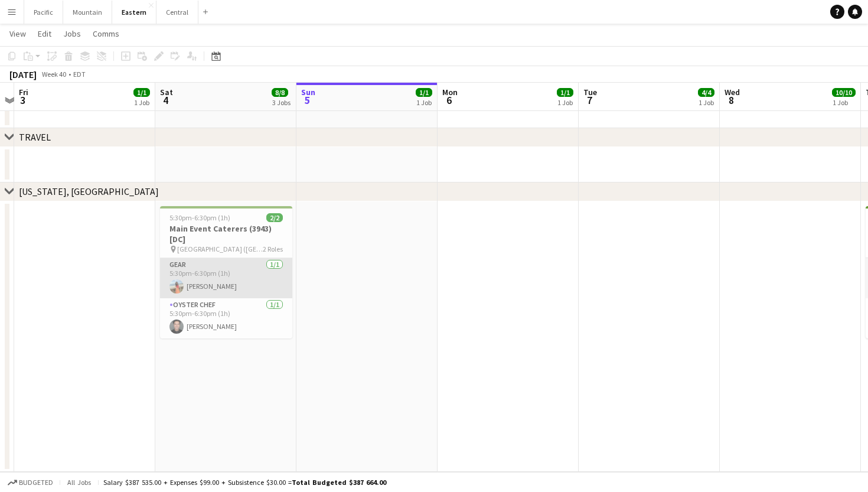
scroll to position [1034, 0]
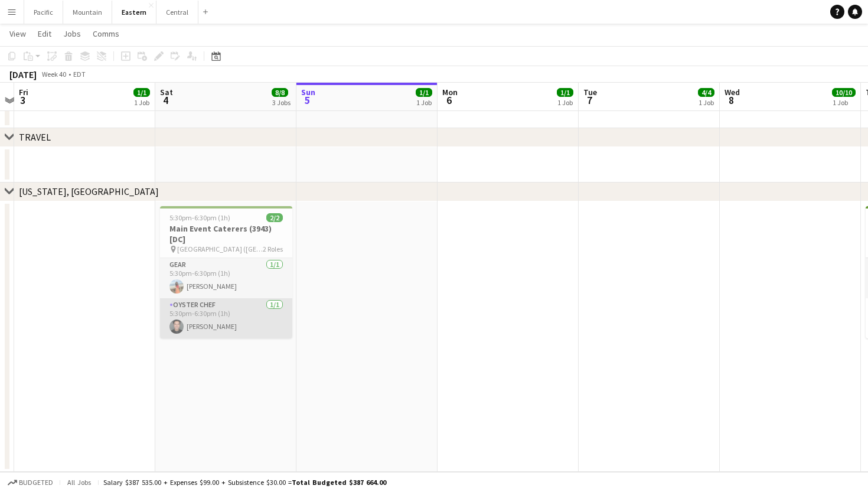
click at [233, 310] on app-card-role "Oyster Chef [DATE] 5:30pm-6:30pm (1h) [PERSON_NAME]" at bounding box center [226, 318] width 132 height 40
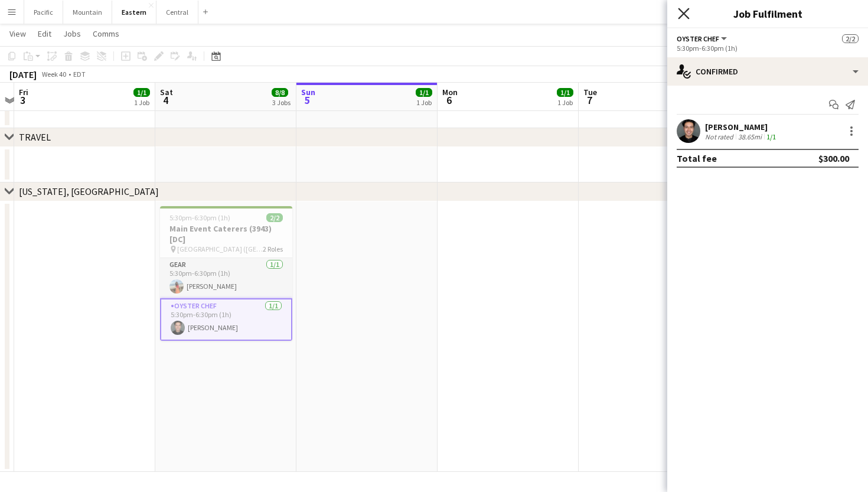
click at [686, 14] on icon "Close pop-in" at bounding box center [683, 13] width 11 height 11
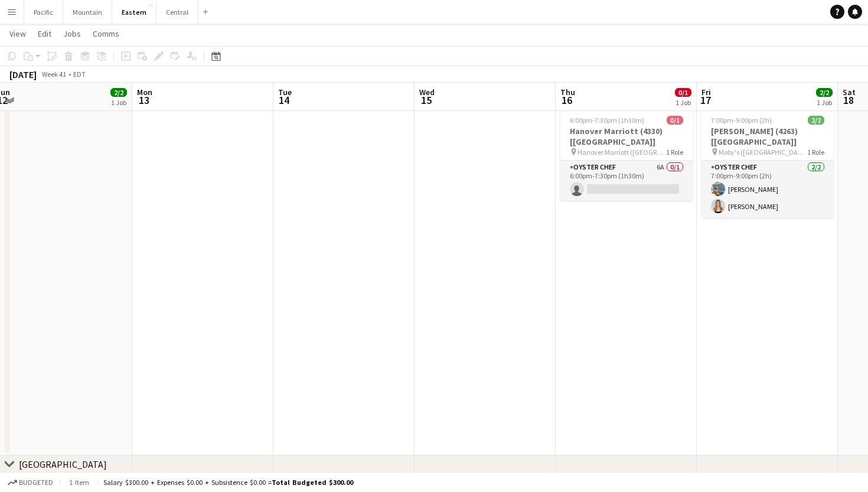
scroll to position [672, 1]
click at [596, 190] on app-date-cell "6:00pm-7:30pm (1h30m) 0/1 [GEOGRAPHIC_DATA] (4330) [[GEOGRAPHIC_DATA]] pin Hano…" at bounding box center [625, 277] width 141 height 351
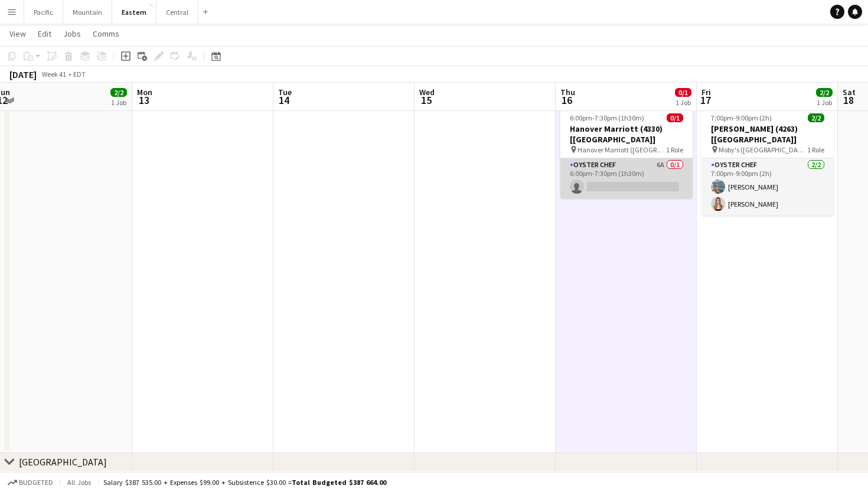
click at [617, 176] on app-card-role "Oyster Chef 6A 0/1 6:00pm-7:30pm (1h30m) single-neutral-actions" at bounding box center [626, 178] width 132 height 40
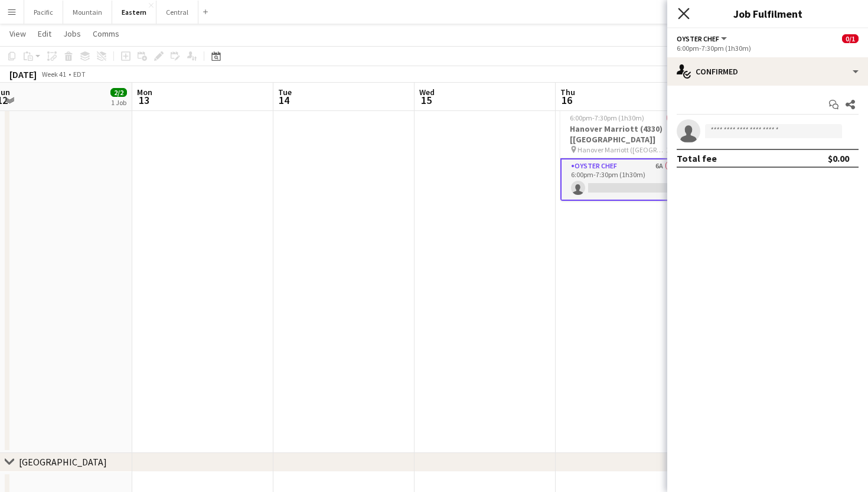
click at [684, 17] on icon "Close pop-in" at bounding box center [683, 13] width 11 height 11
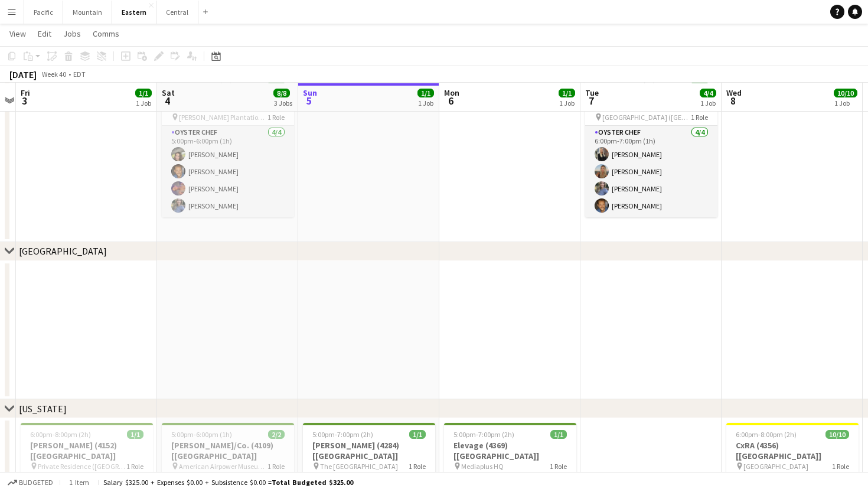
scroll to position [358, 0]
